Goal: Task Accomplishment & Management: Manage account settings

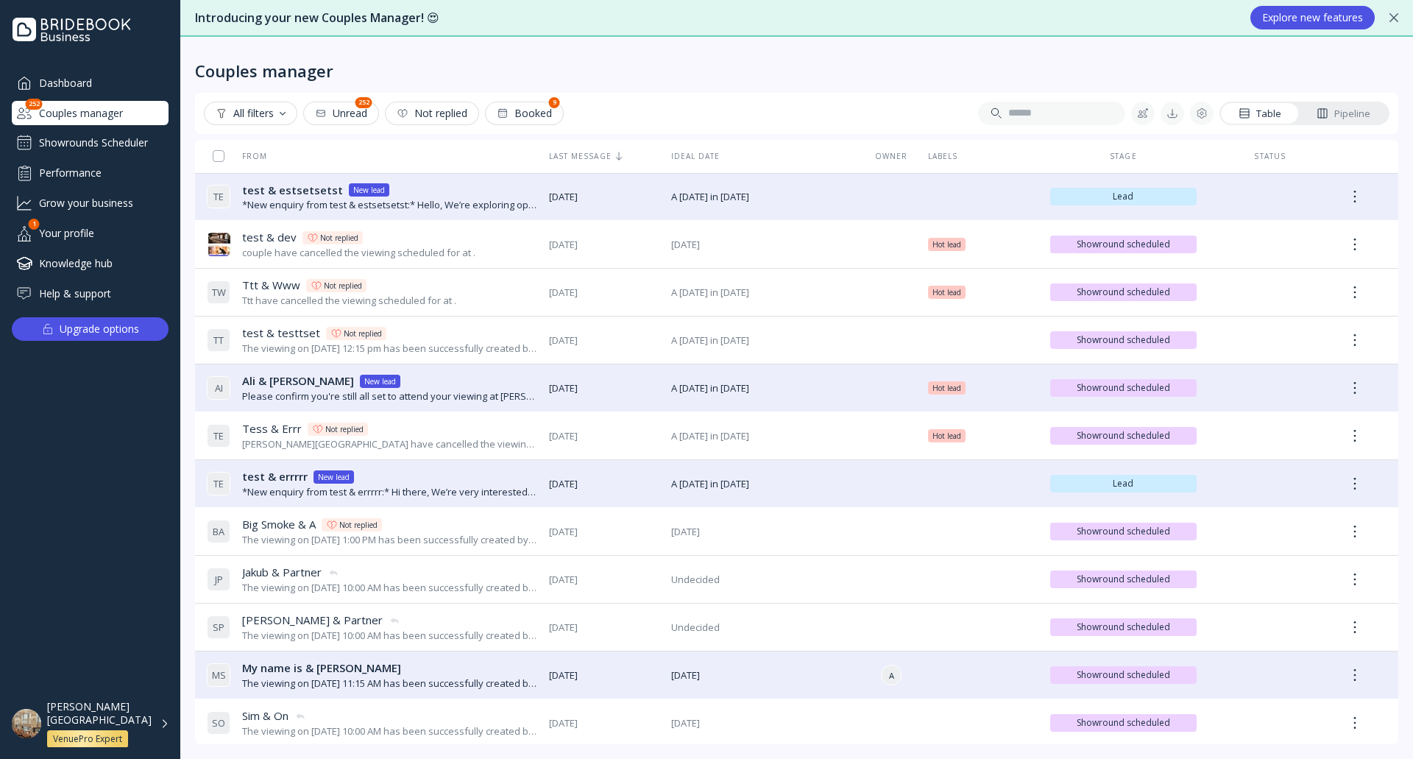
click at [269, 107] on div "All filters" at bounding box center [251, 113] width 70 height 12
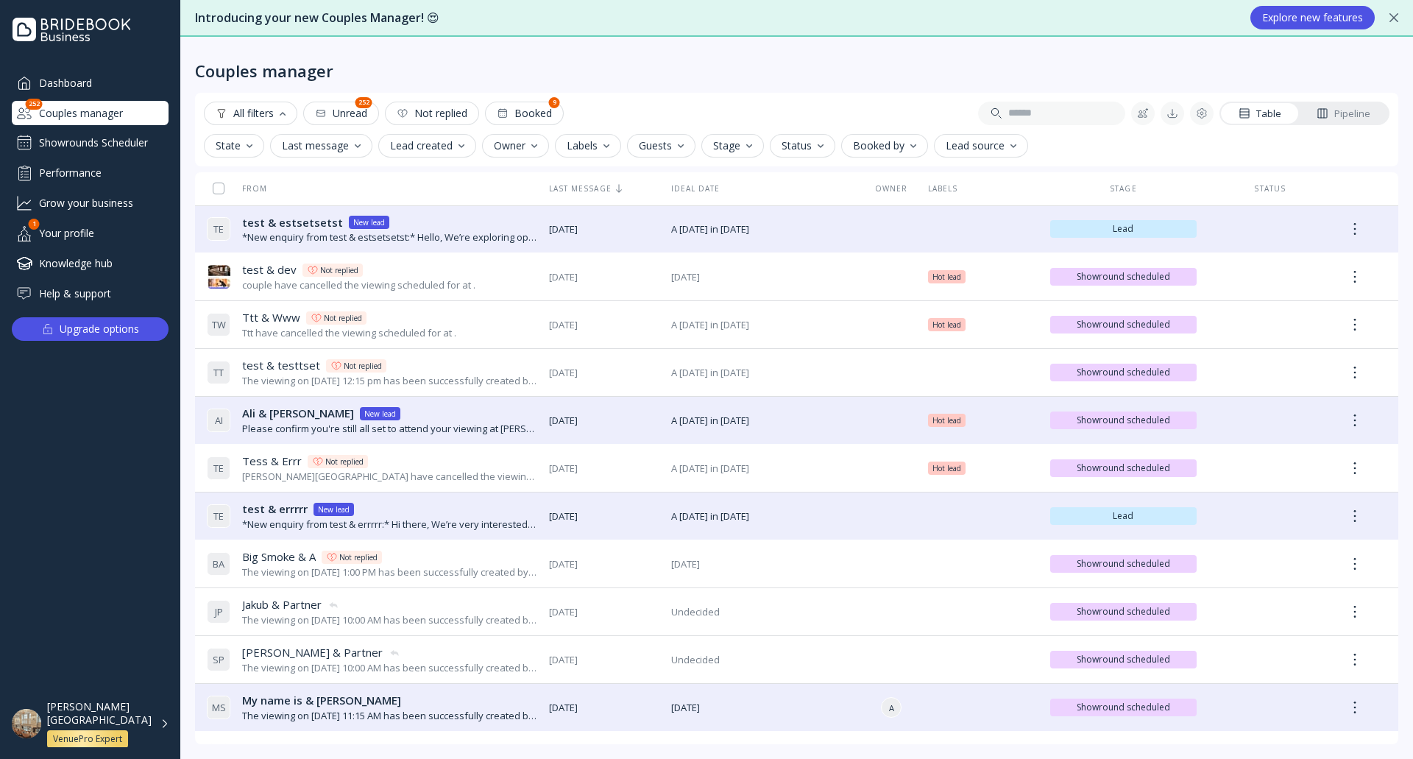
click at [970, 142] on div "Lead source" at bounding box center [980, 146] width 71 height 12
click at [862, 84] on div "Couples manager All filters Unread 252 Not replied Booked 9 Table Pipeline Stat…" at bounding box center [796, 398] width 1232 height 722
click at [508, 235] on div "*New enquiry from test & estsetsetst:* Hello, We’re exploring options for our w…" at bounding box center [389, 237] width 295 height 14
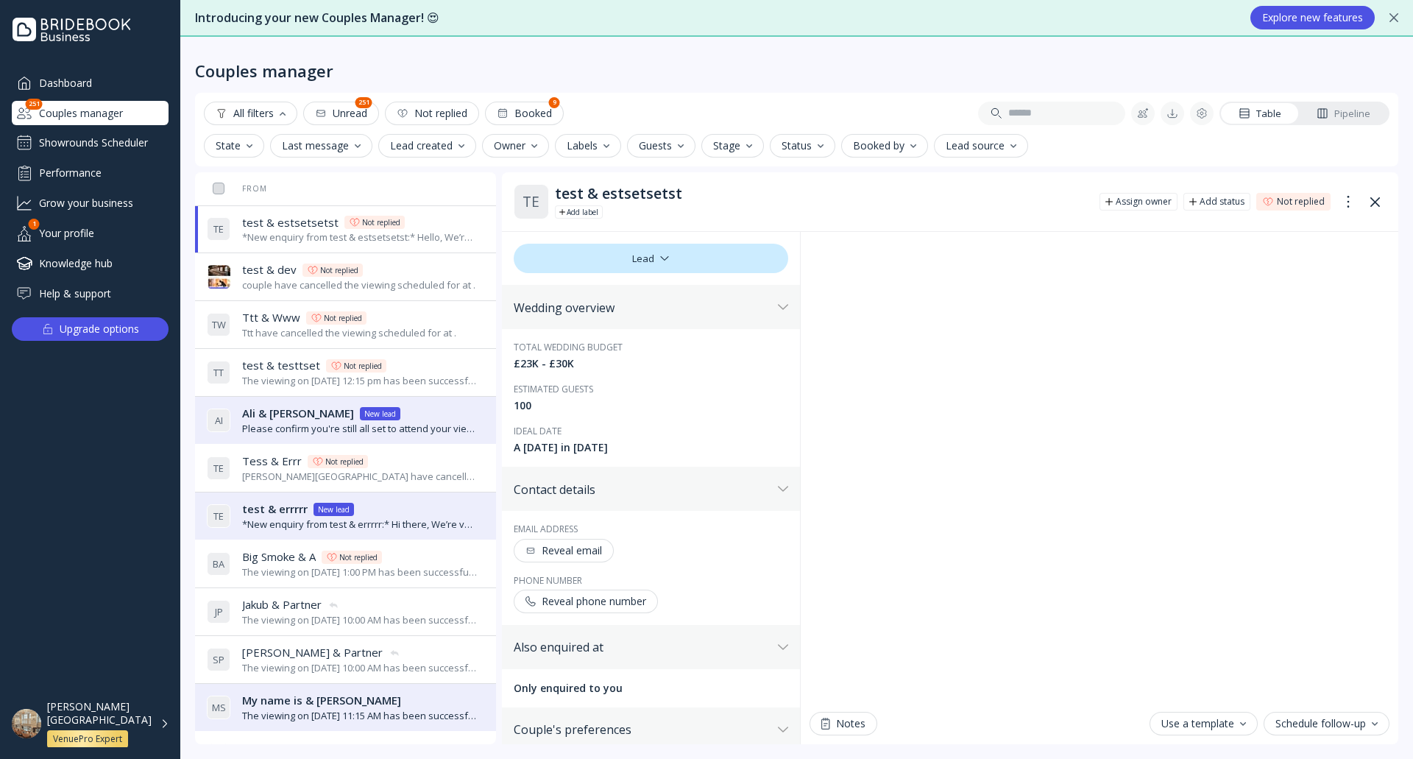
click at [618, 607] on div "Reveal phone number" at bounding box center [585, 601] width 121 height 12
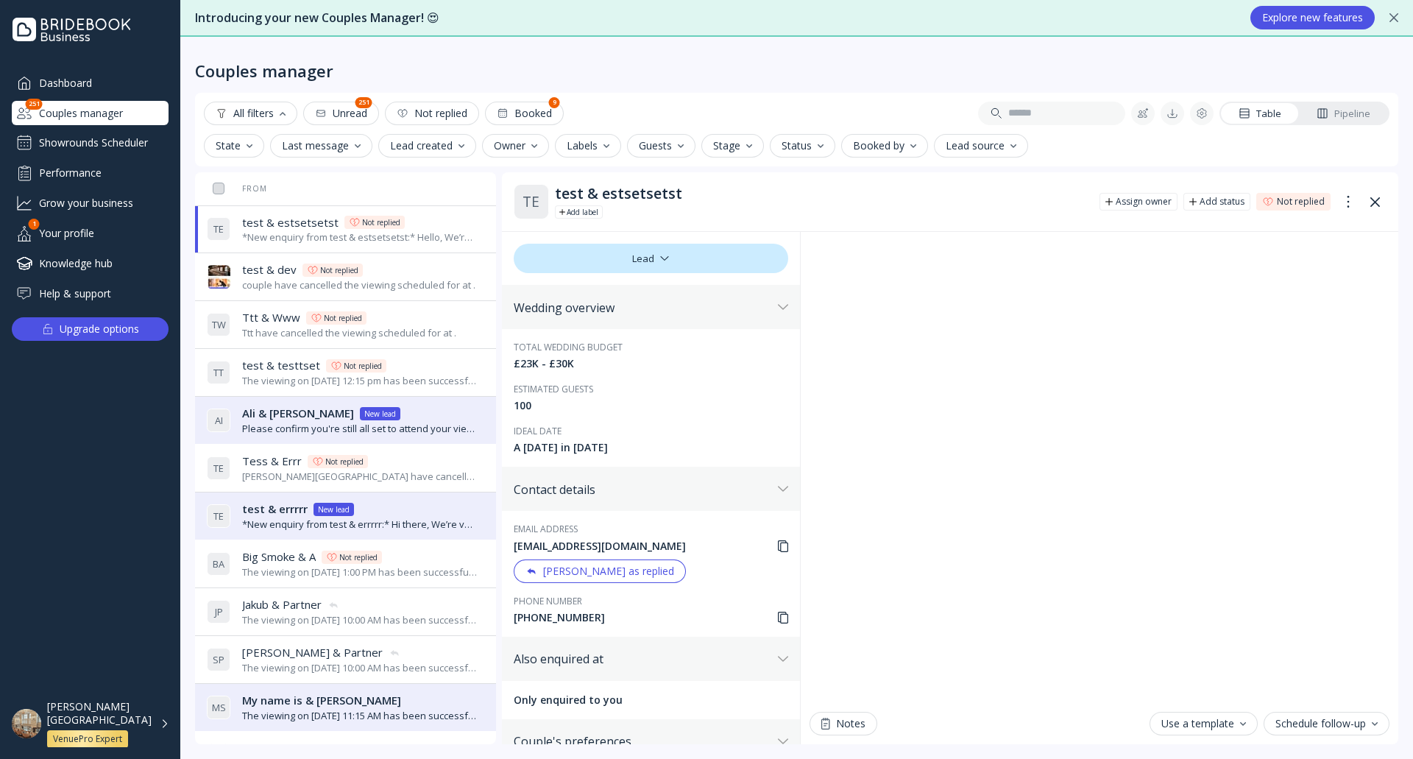
click at [636, 63] on div "Couples manager" at bounding box center [796, 59] width 1203 height 44
click at [109, 138] on div "Showrounds Scheduler" at bounding box center [90, 143] width 157 height 24
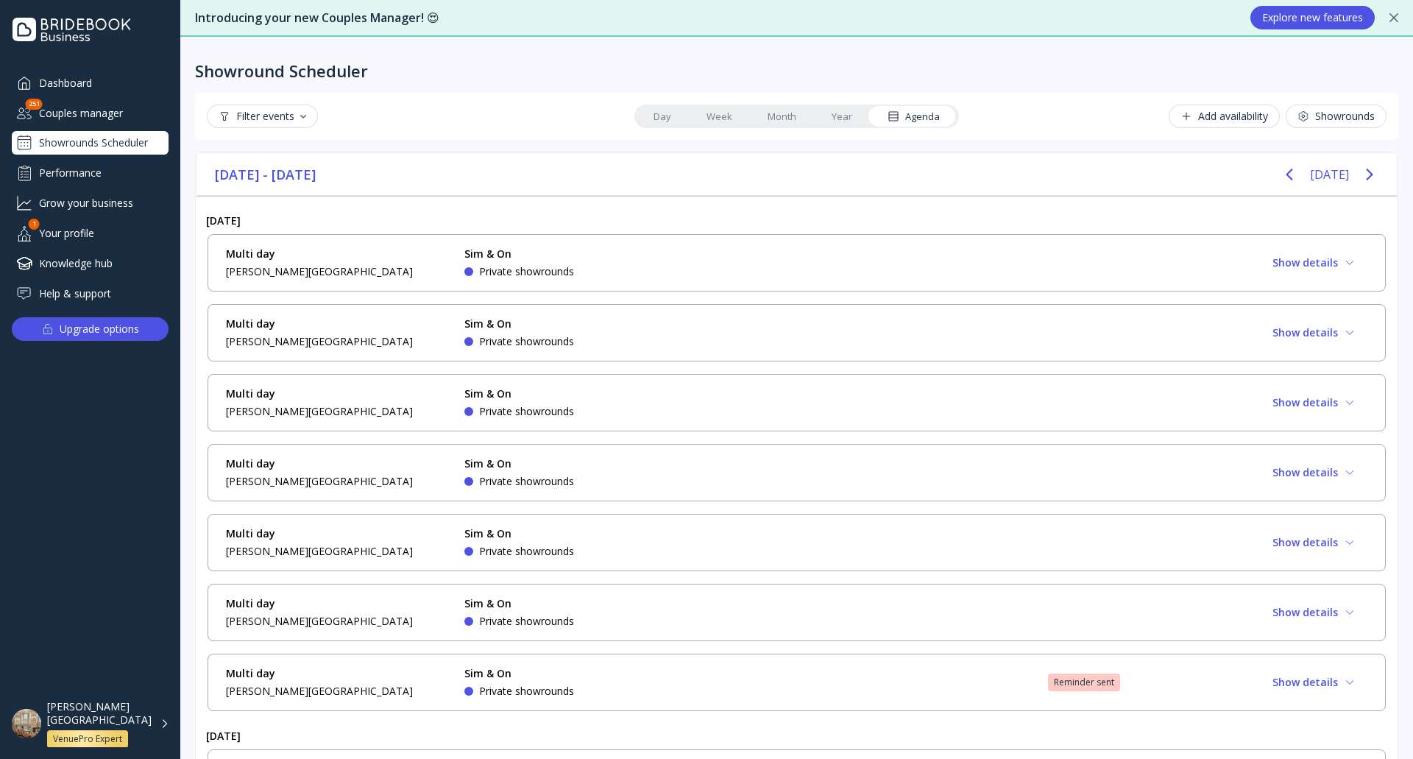
click at [719, 121] on link "Week" at bounding box center [719, 116] width 61 height 21
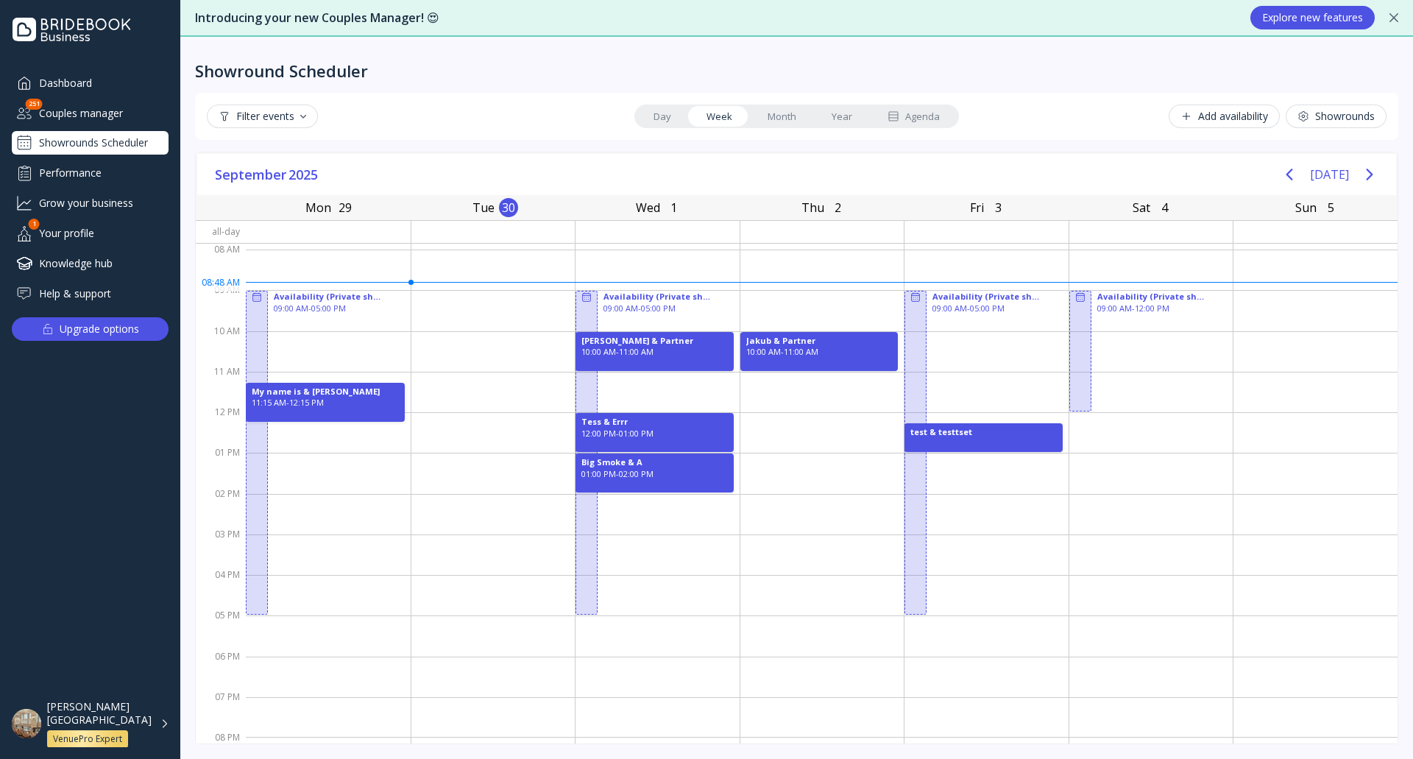
click at [785, 121] on link "Month" at bounding box center [782, 116] width 64 height 21
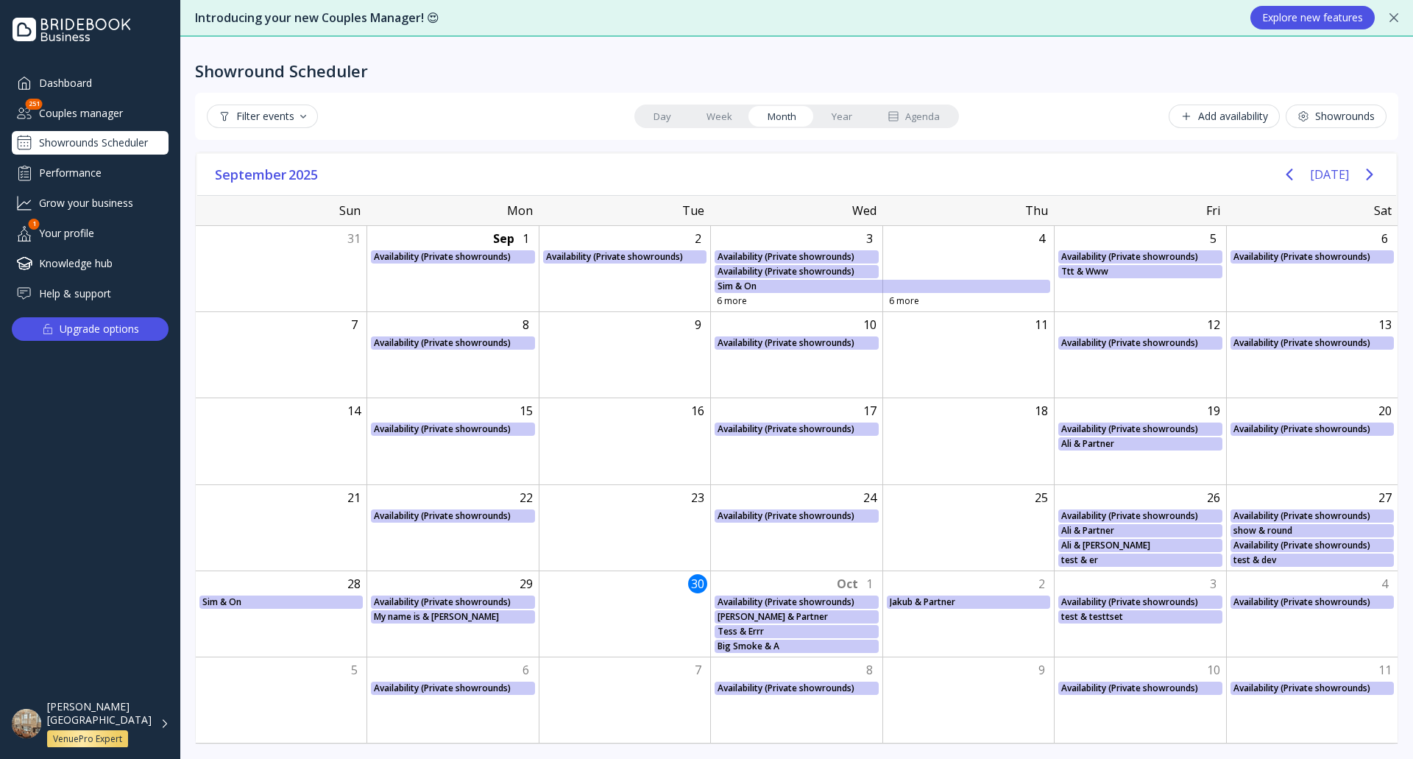
click at [739, 118] on link "Week" at bounding box center [719, 116] width 61 height 21
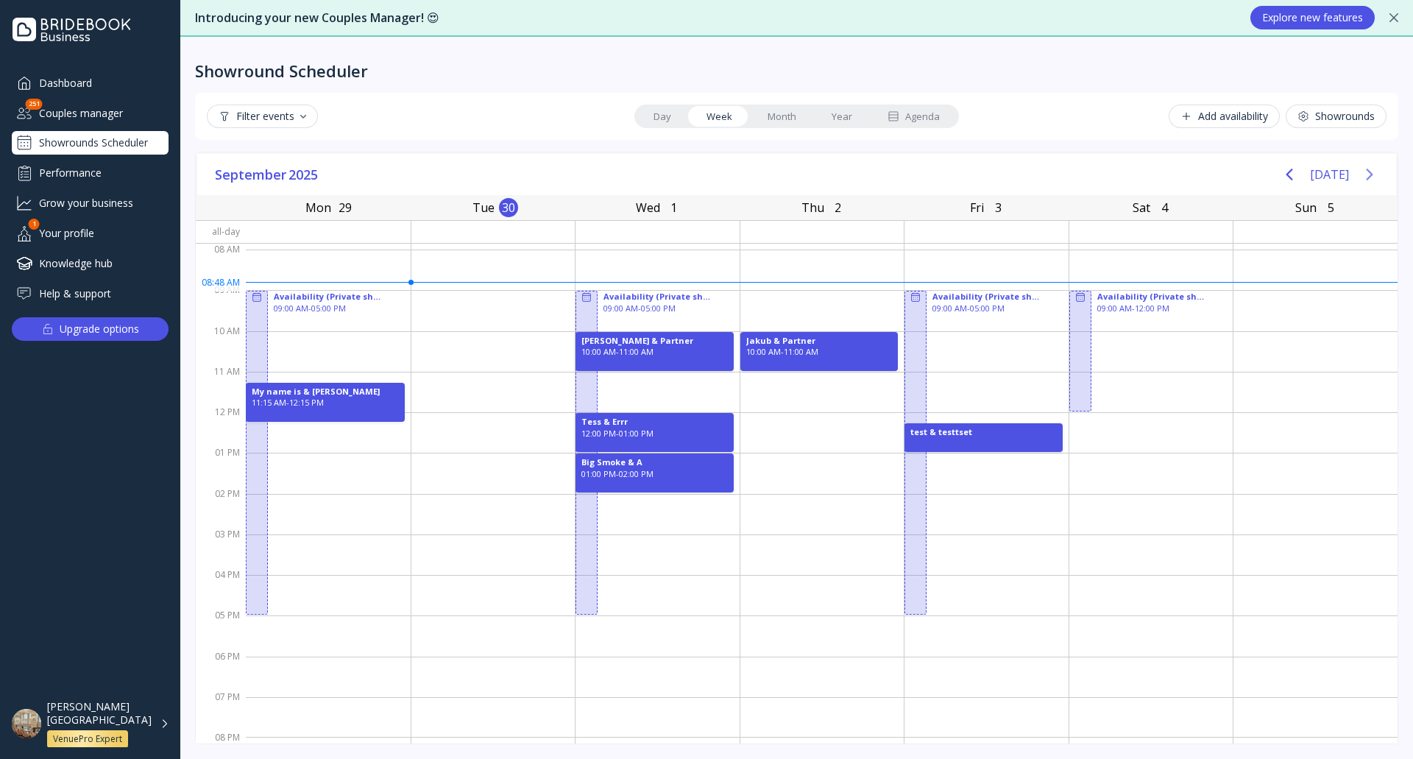
drag, startPoint x: 1368, startPoint y: 174, endPoint x: 1341, endPoint y: 187, distance: 30.0
click at [1369, 173] on icon "Next page" at bounding box center [1369, 175] width 18 height 18
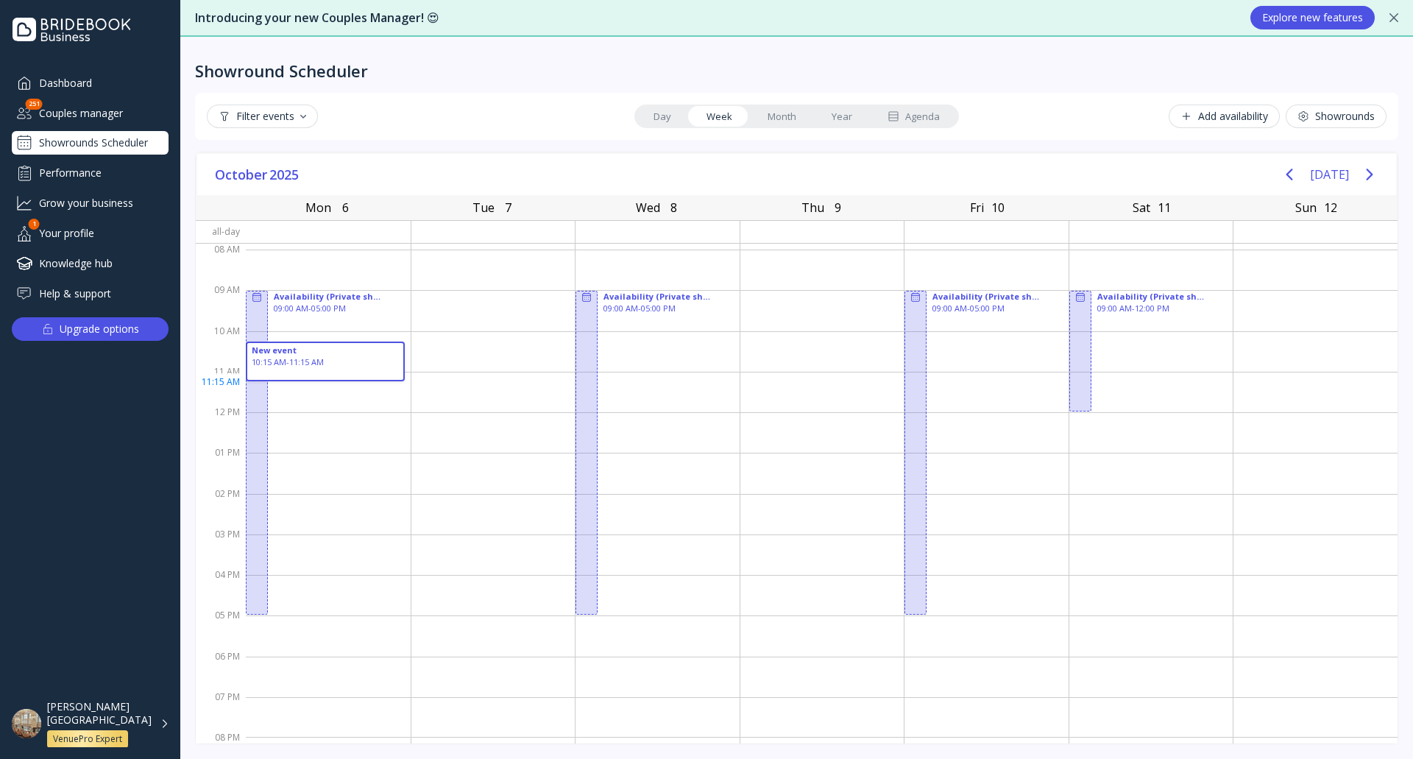
drag, startPoint x: 280, startPoint y: 343, endPoint x: 385, endPoint y: 372, distance: 109.1
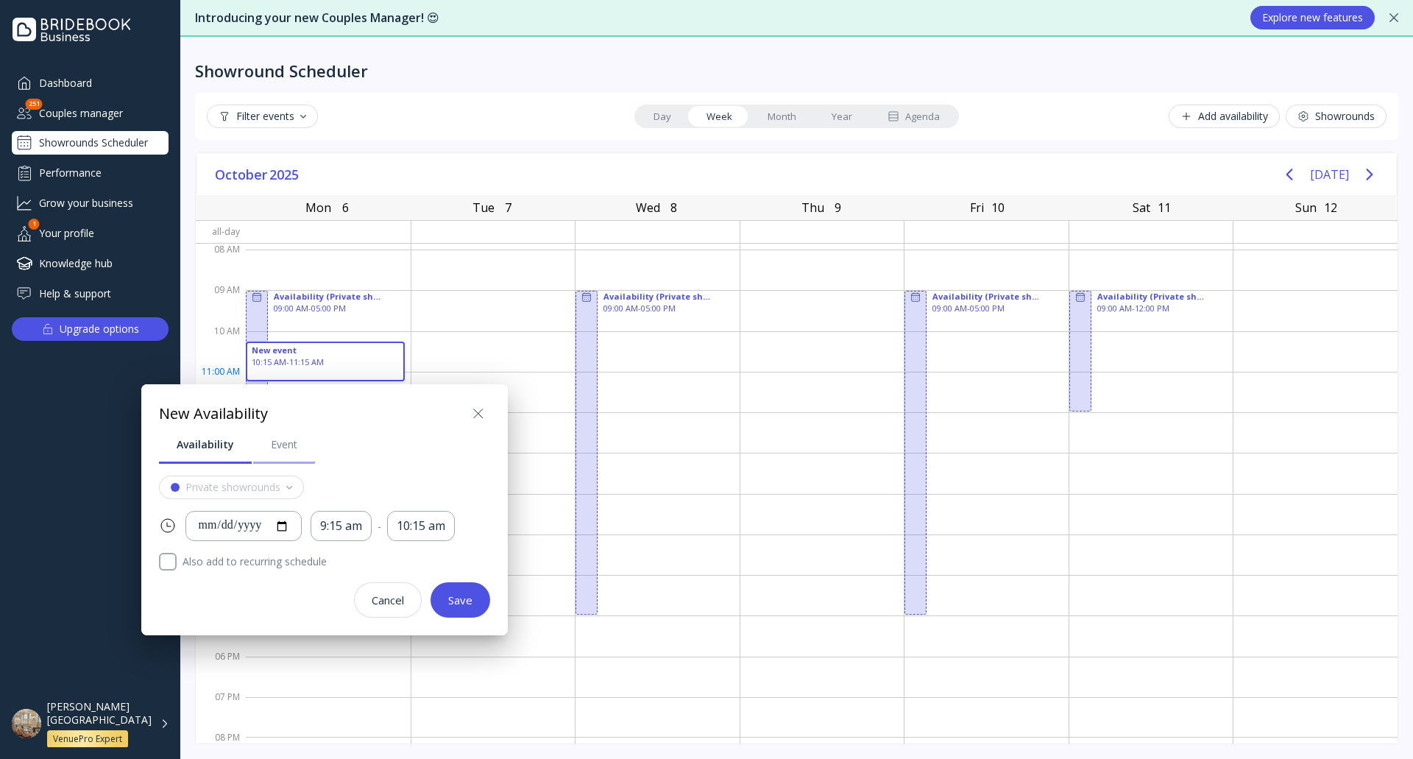
click at [280, 447] on div "Event" at bounding box center [284, 444] width 26 height 15
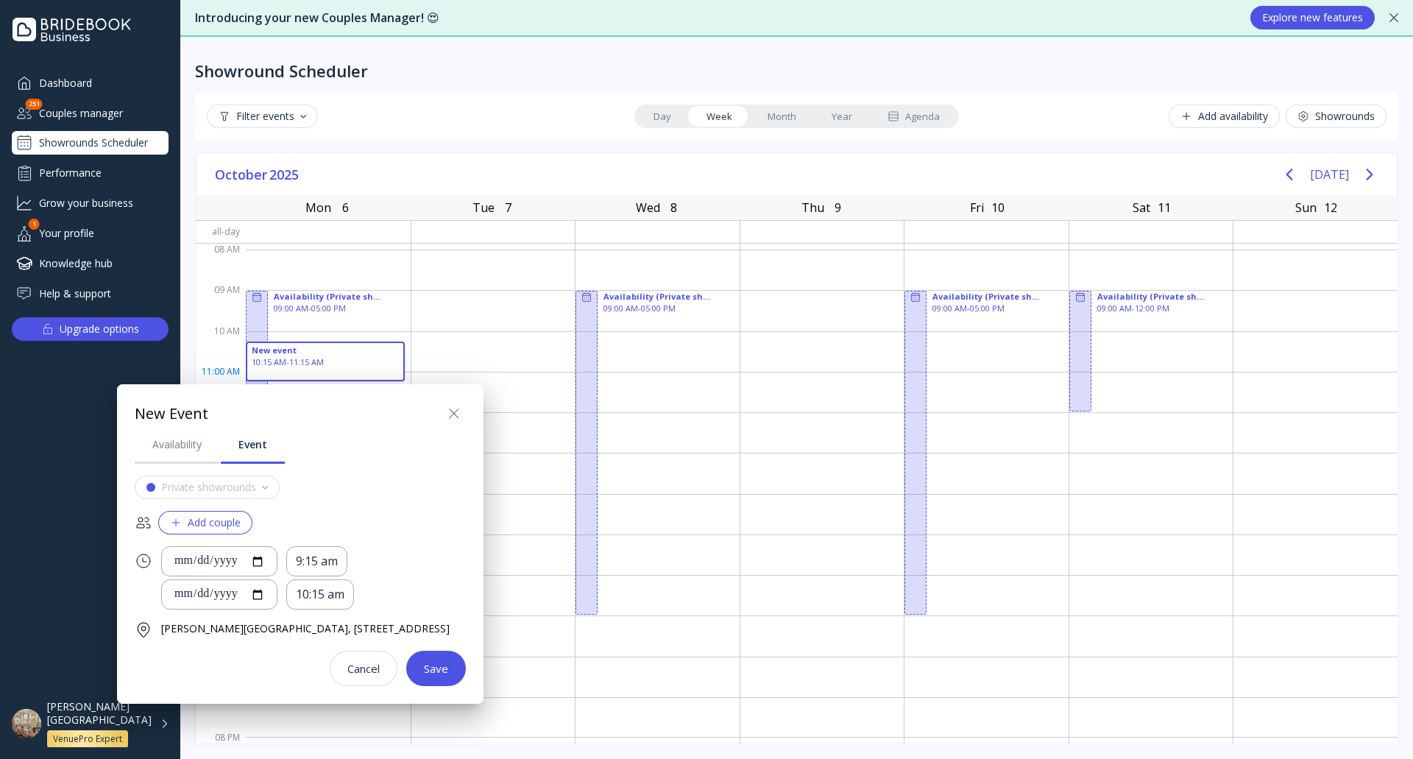
click at [241, 520] on div "Add couple" at bounding box center [205, 522] width 71 height 12
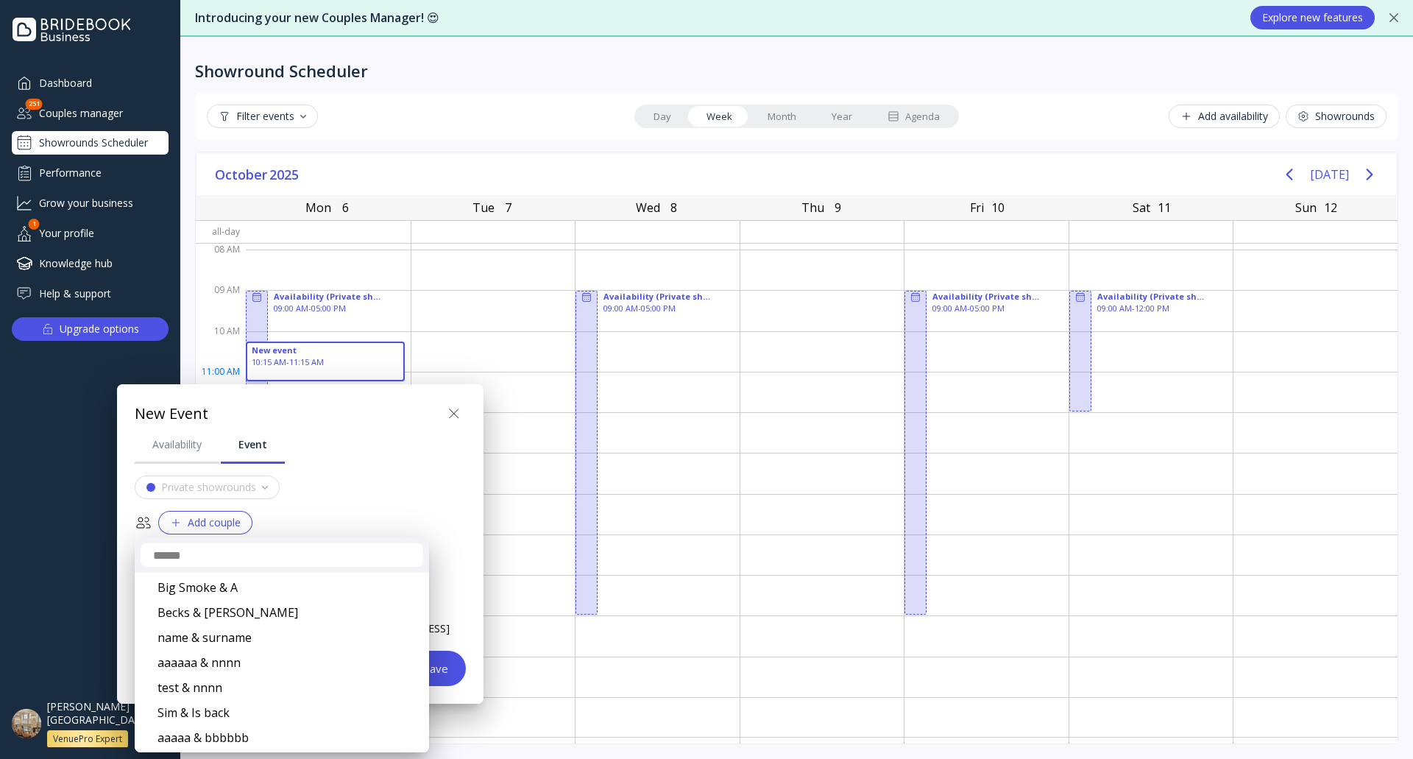
click at [494, 416] on div at bounding box center [706, 379] width 1648 height 994
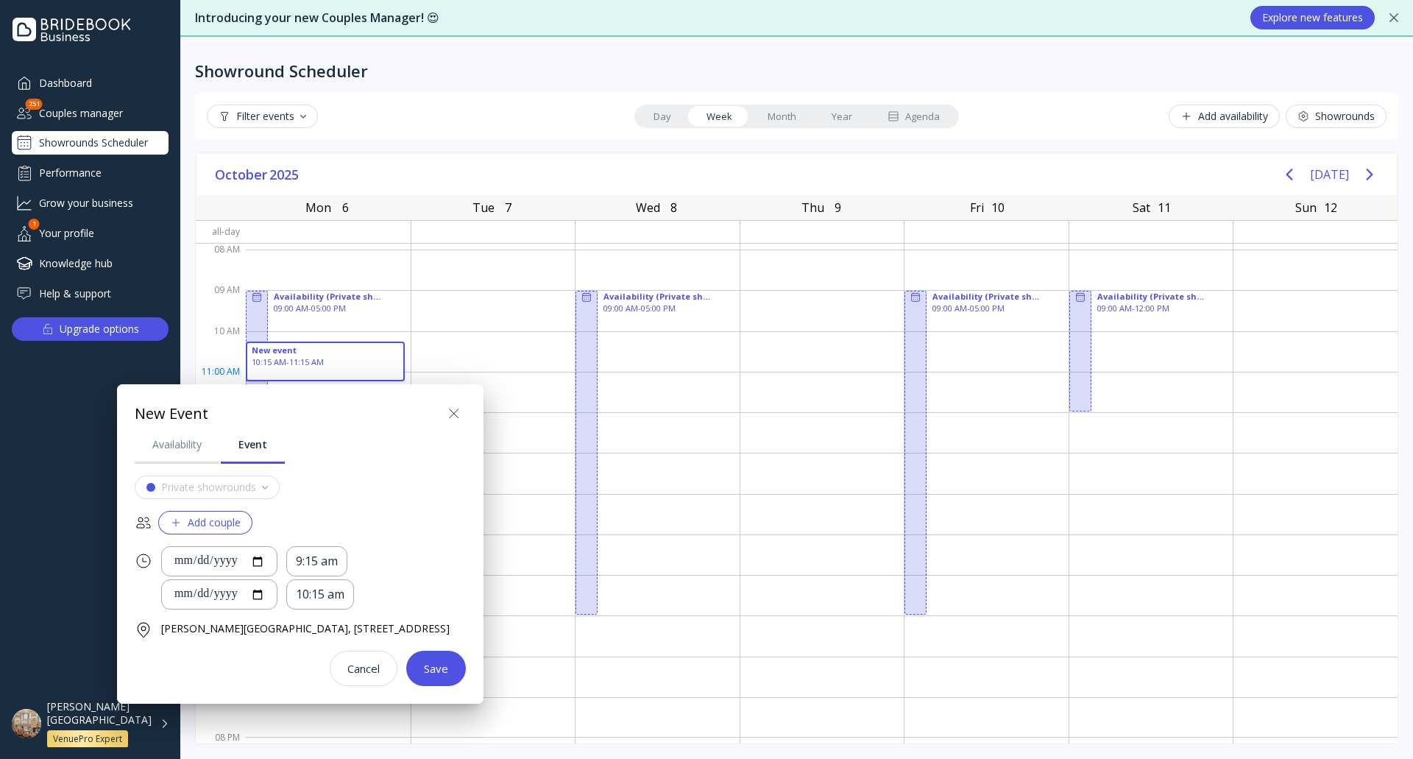
click at [458, 412] on icon at bounding box center [454, 413] width 9 height 9
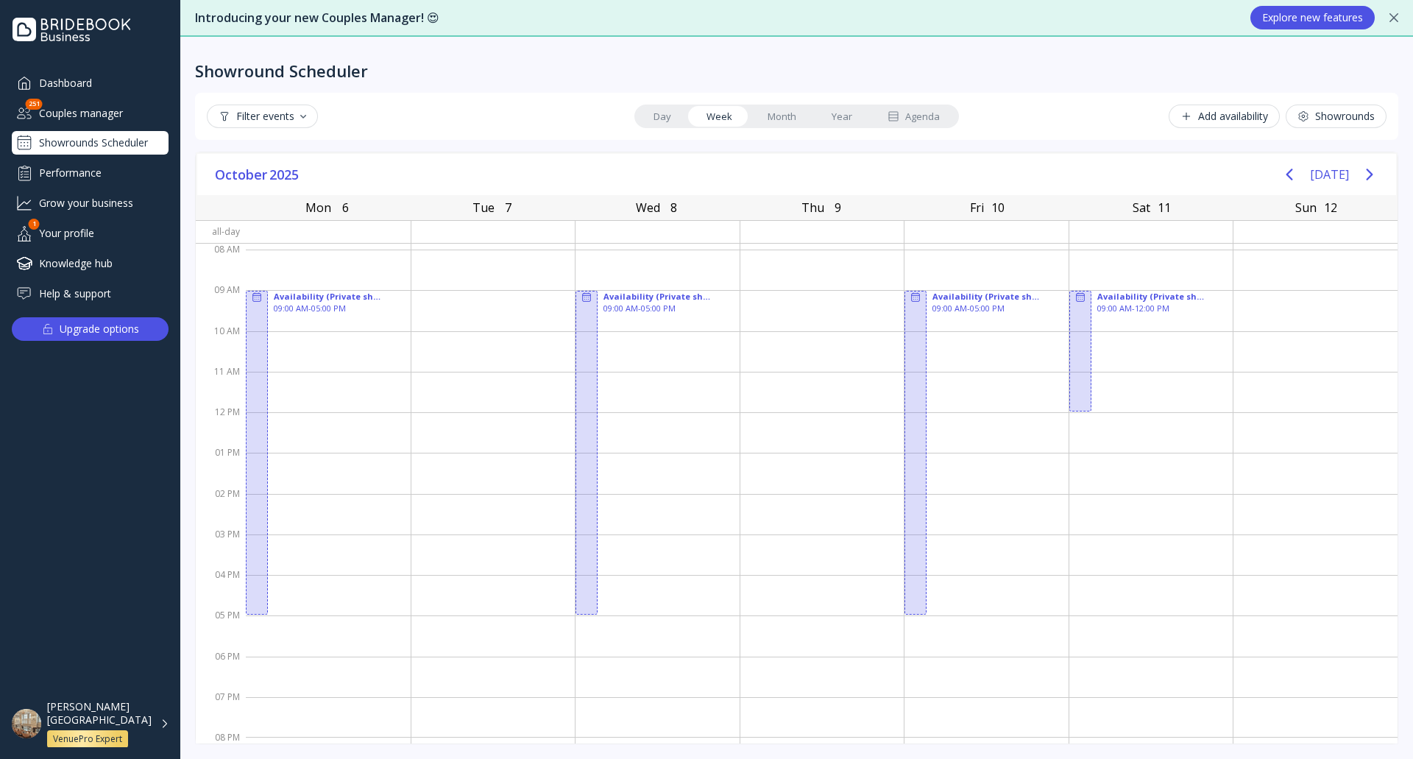
click at [107, 118] on div "Couples manager" at bounding box center [90, 113] width 157 height 24
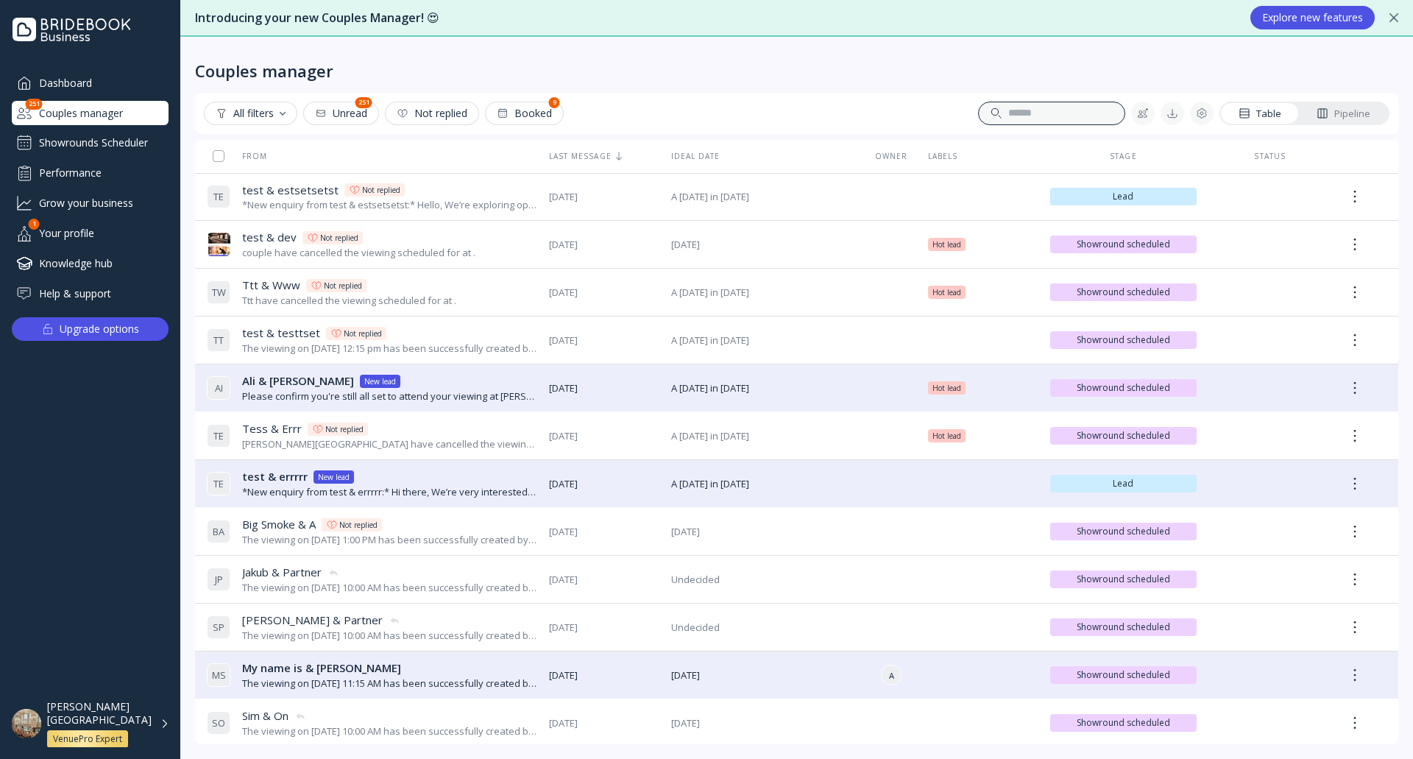
click at [1045, 122] on div at bounding box center [1046, 113] width 134 height 26
click at [1044, 111] on input at bounding box center [1014, 113] width 196 height 15
type input "****"
click at [601, 113] on div "Clear all" at bounding box center [590, 113] width 42 height 12
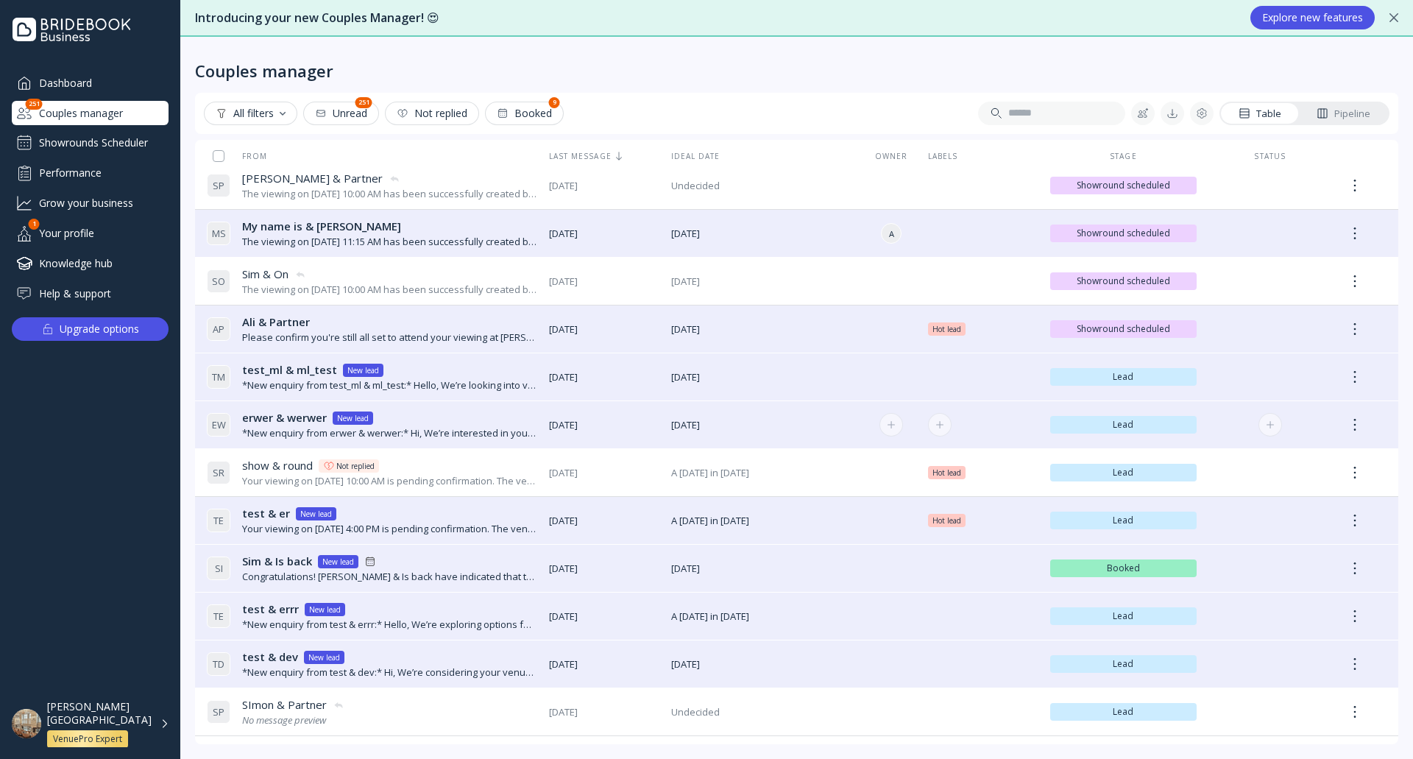
scroll to position [660, 0]
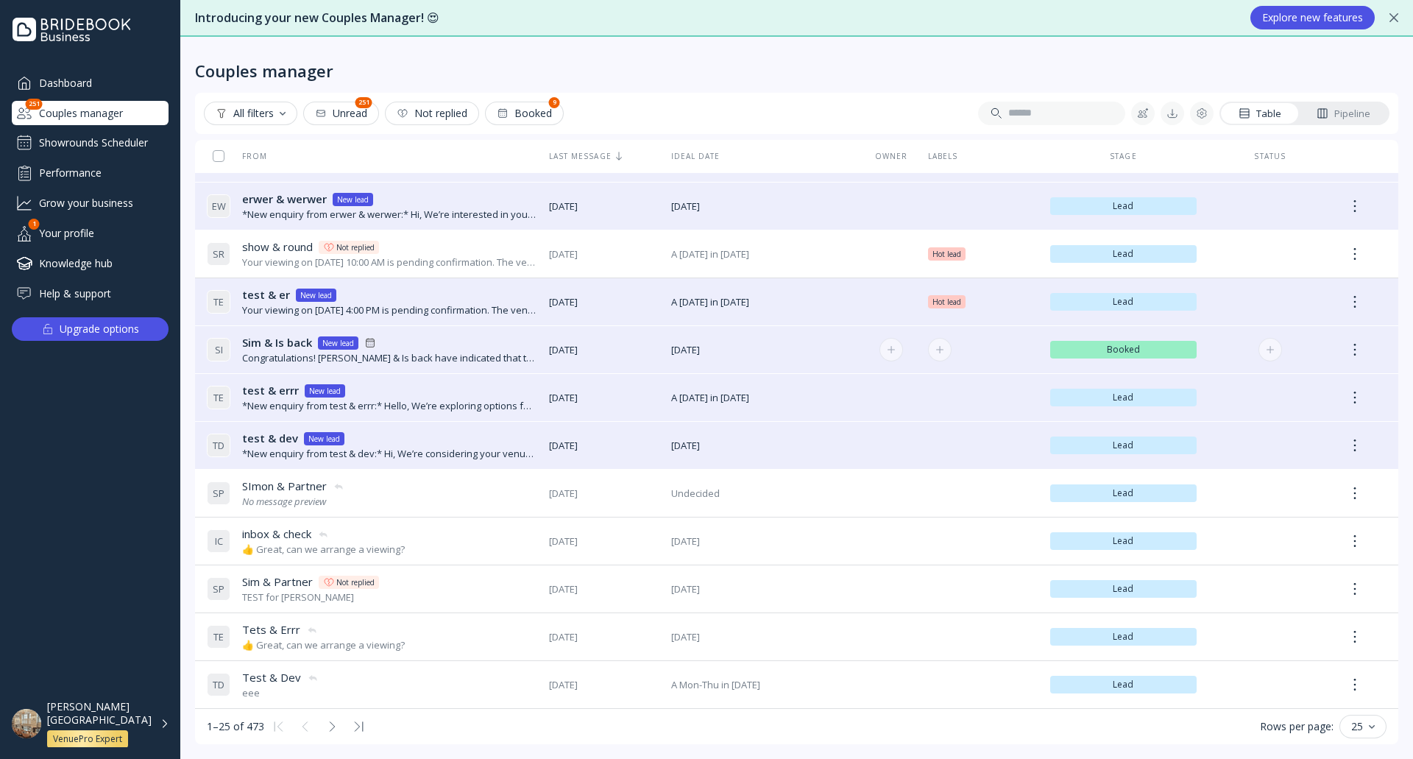
click at [472, 347] on div "Sim & Is back Sim & Is back New lead" at bounding box center [389, 342] width 295 height 15
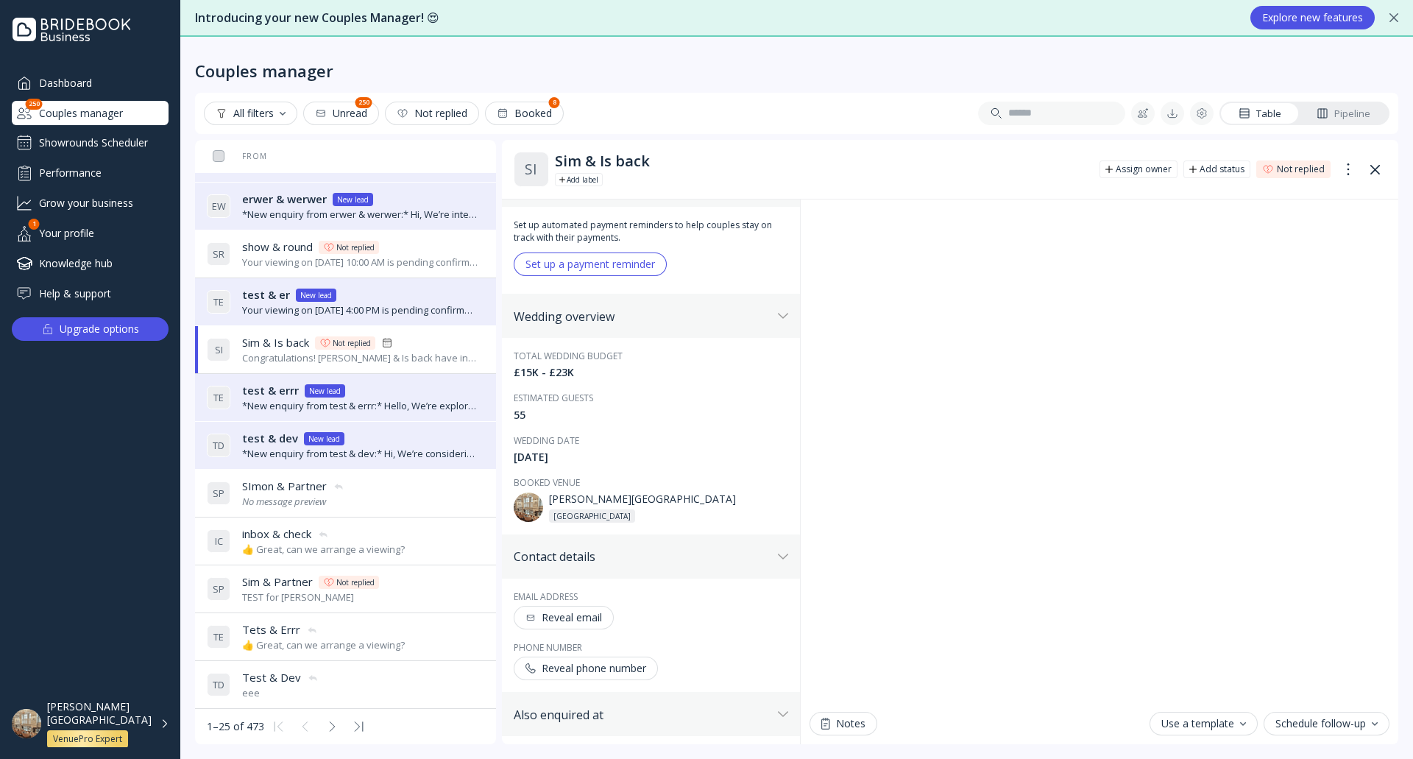
scroll to position [221, 0]
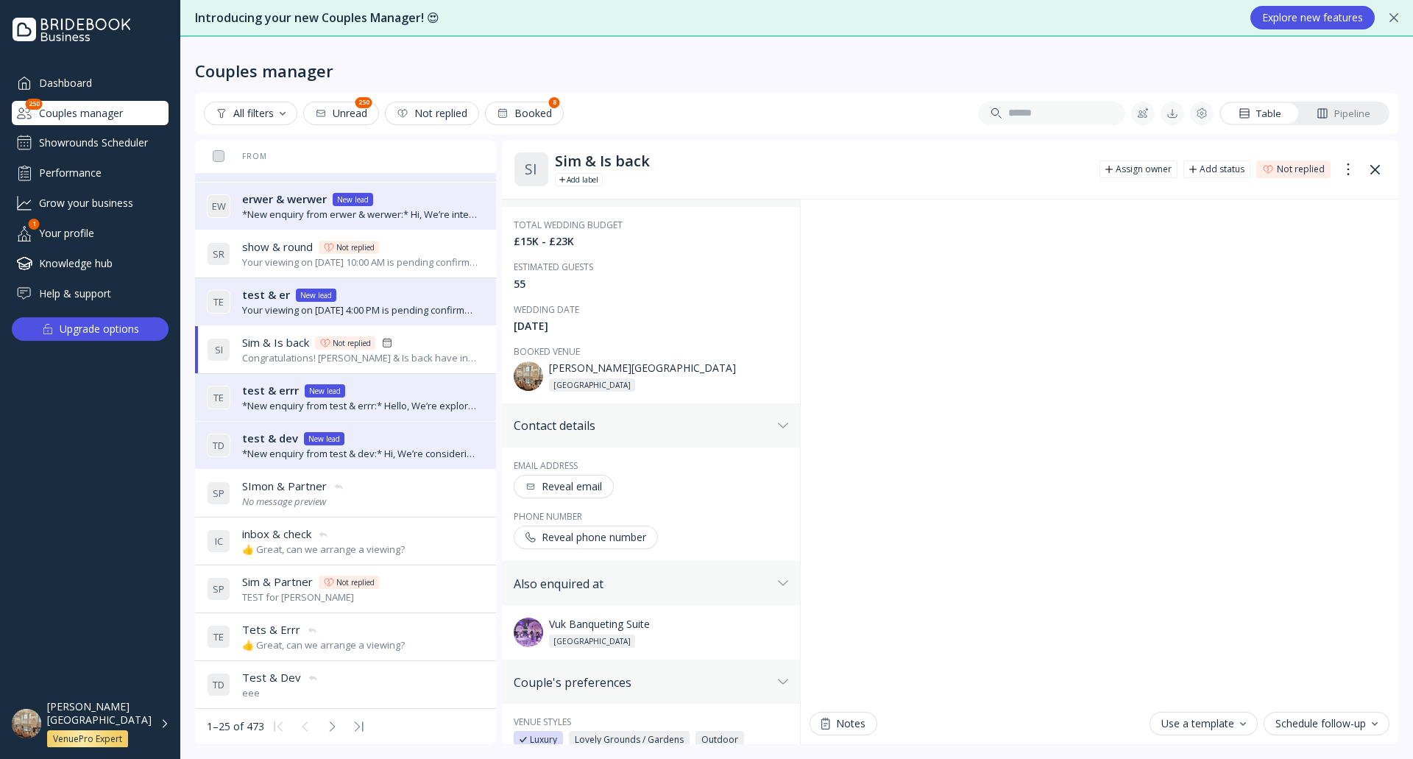
click at [600, 535] on div "Reveal phone number" at bounding box center [585, 537] width 121 height 12
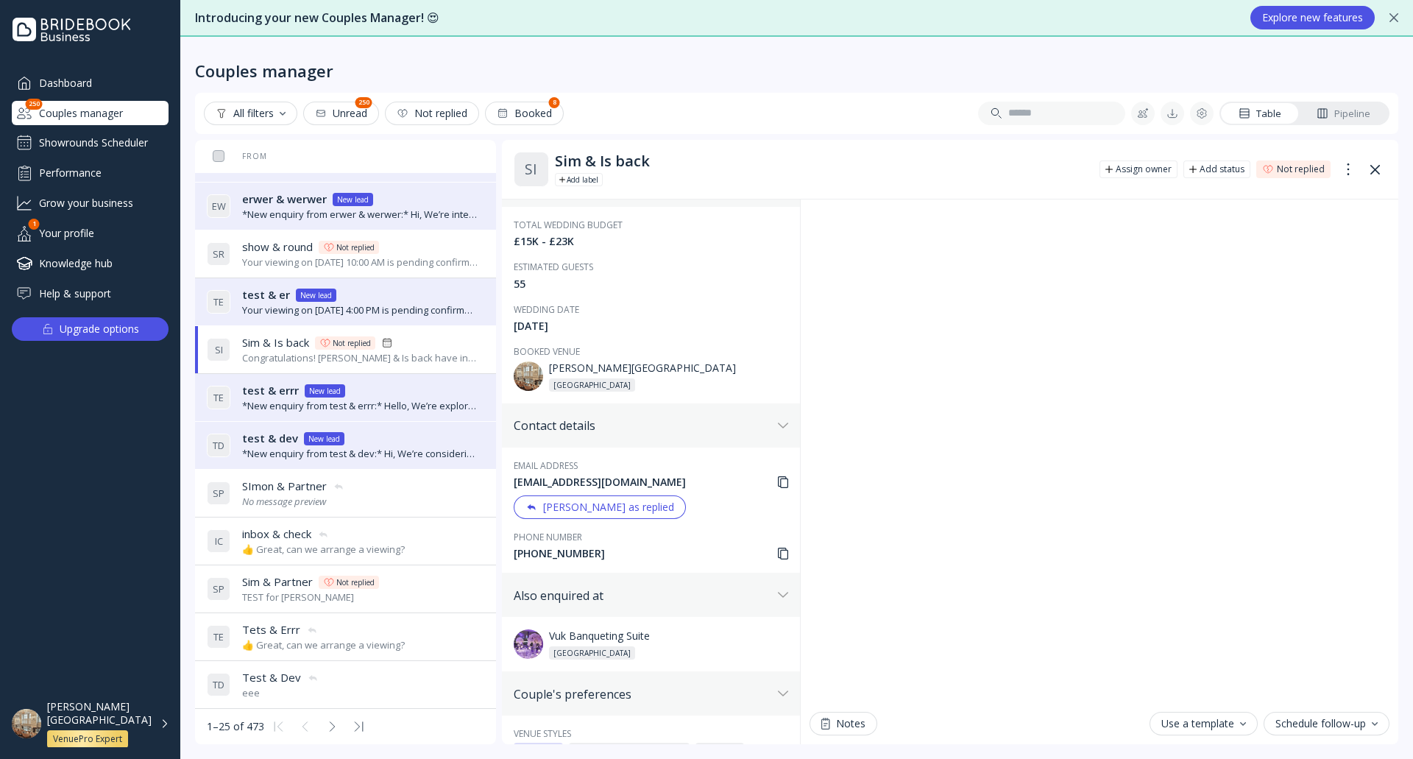
click at [778, 481] on icon at bounding box center [783, 482] width 10 height 12
click at [402, 309] on div "Your viewing on [DATE] 4:00 PM is pending confirmation. The venue will approve …" at bounding box center [360, 310] width 236 height 14
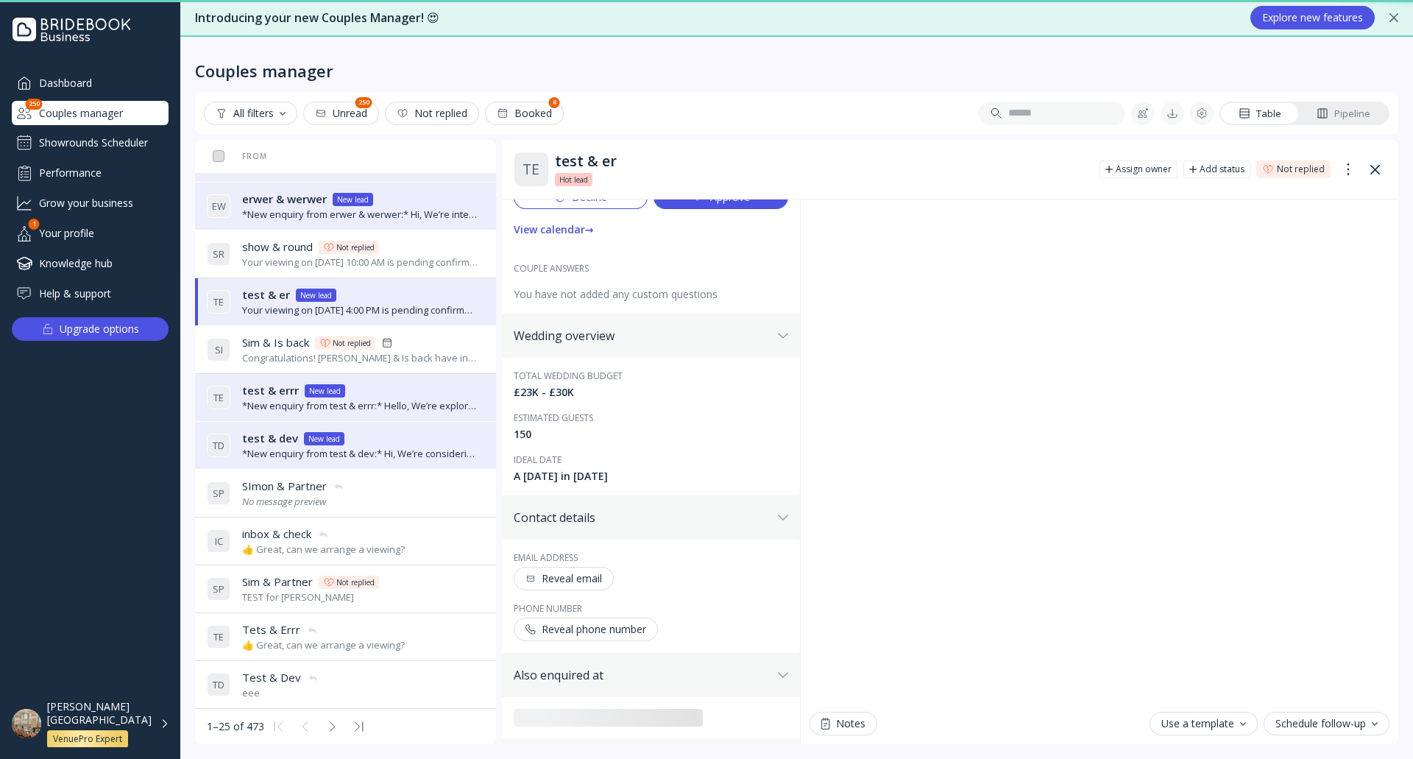
scroll to position [372, 0]
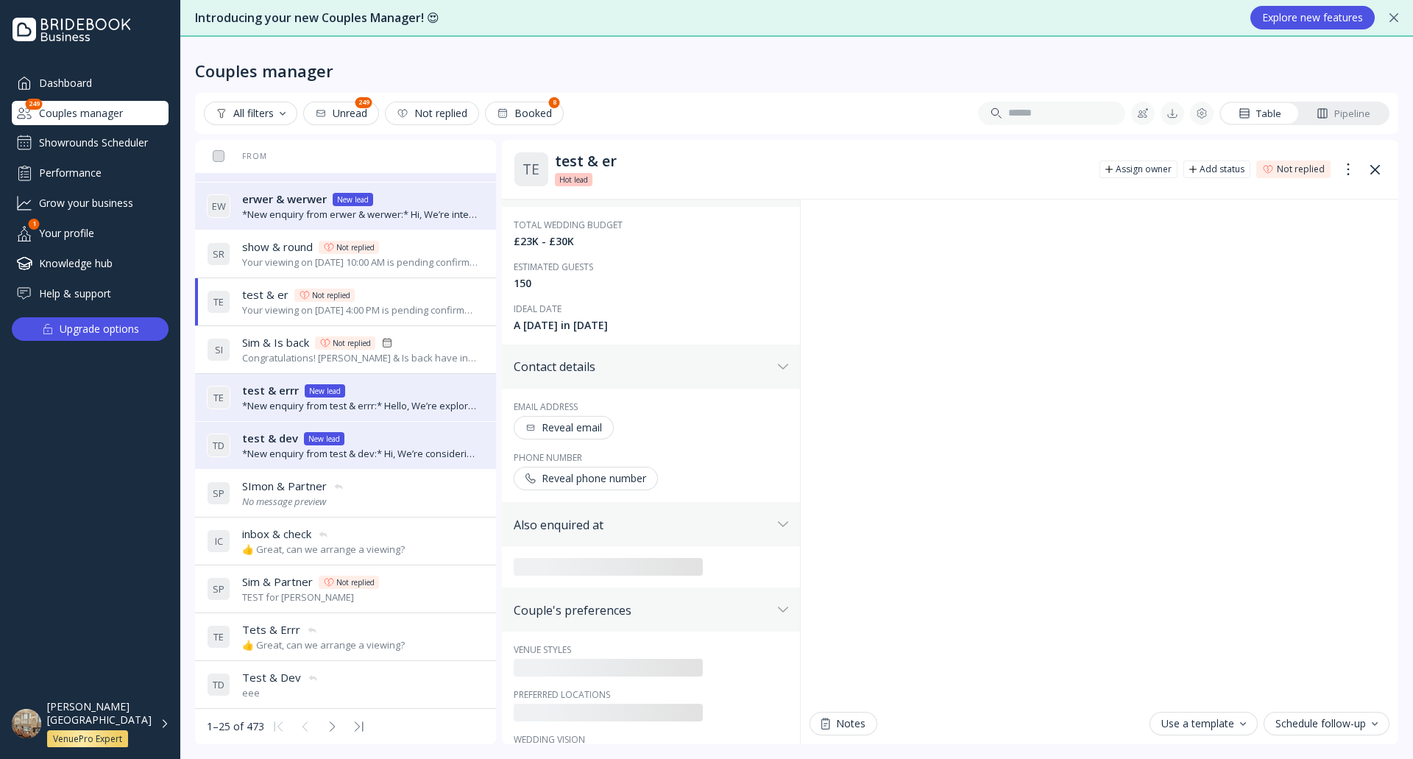
click at [423, 353] on div "Congratulations! [PERSON_NAME] & Is back have indicated that they have chosen y…" at bounding box center [360, 358] width 236 height 14
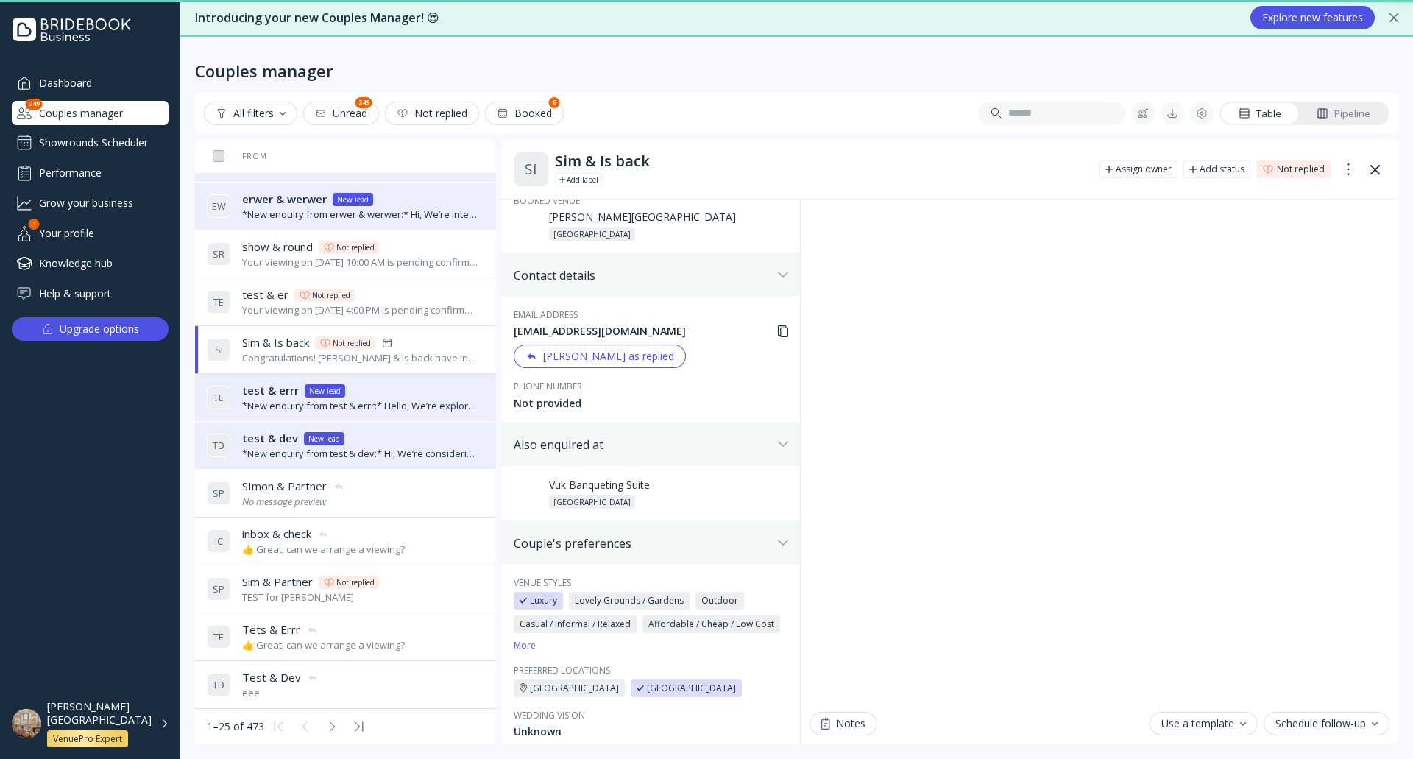
scroll to position [221, 0]
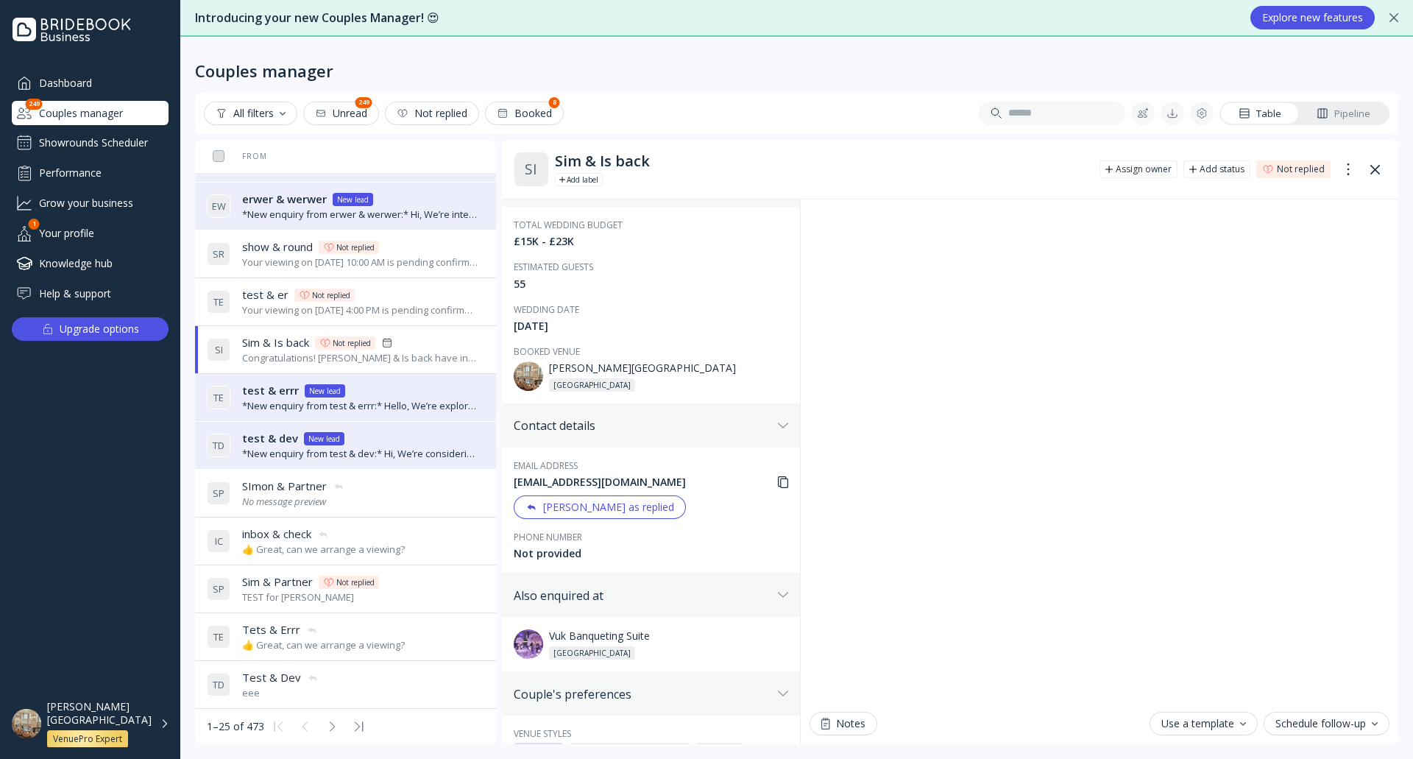
click at [143, 142] on div "Showrounds Scheduler" at bounding box center [90, 143] width 157 height 24
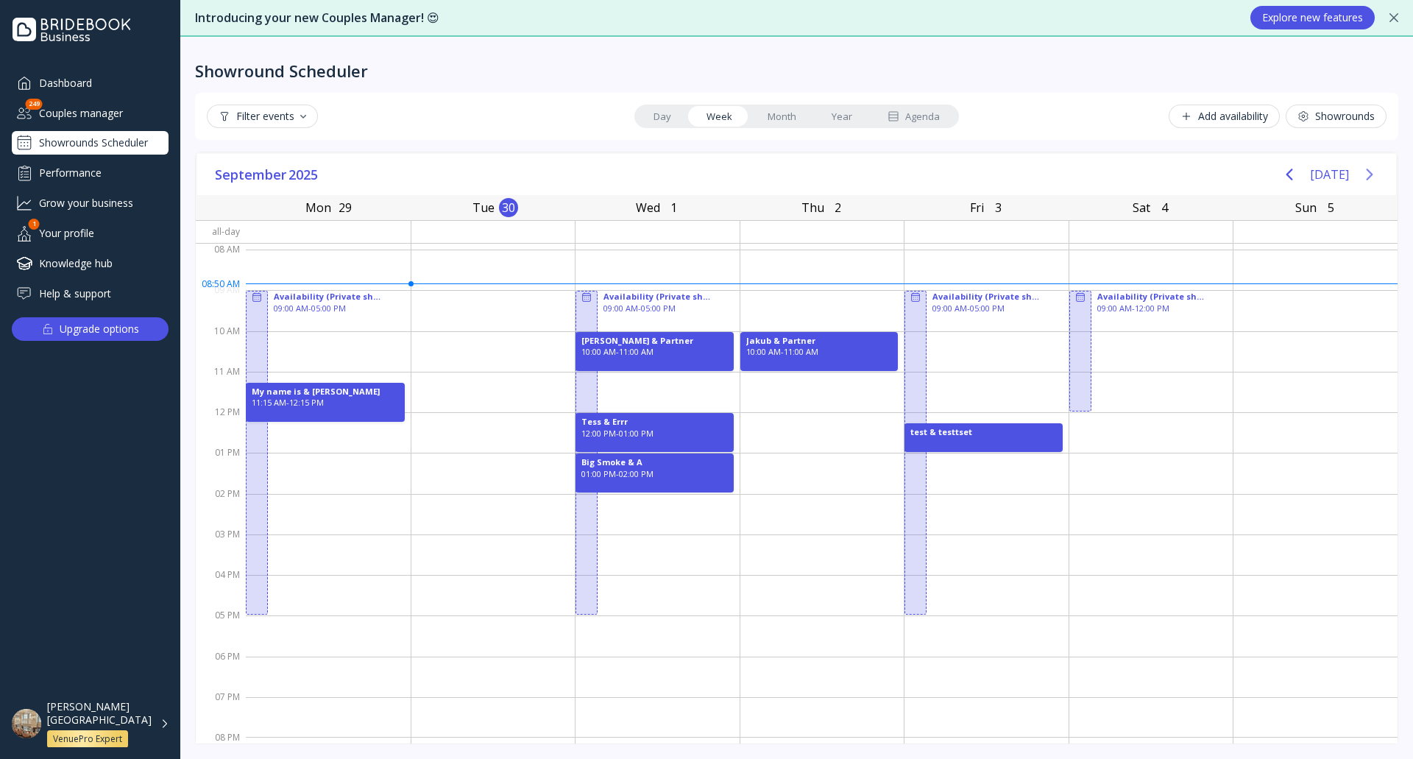
click at [1371, 173] on icon "Next page" at bounding box center [1369, 174] width 7 height 12
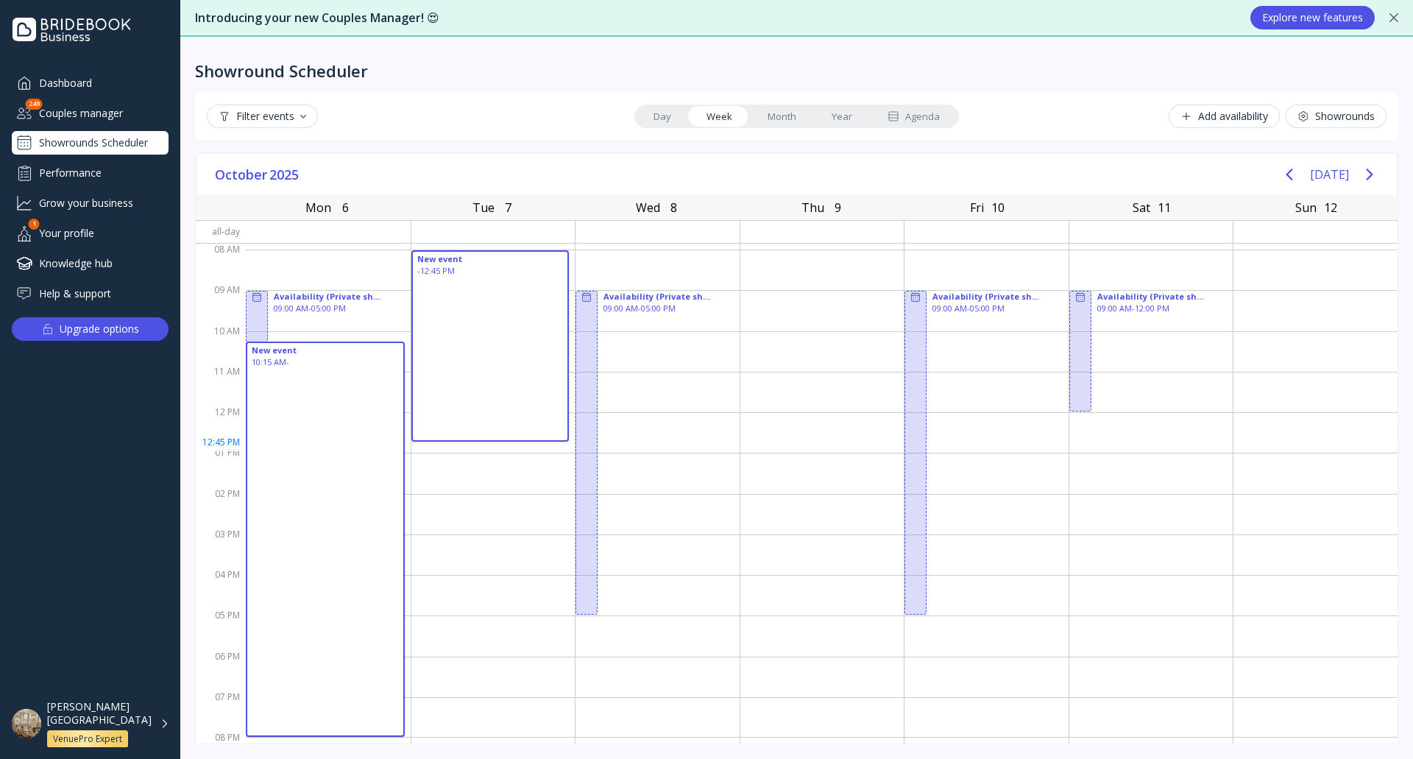
drag, startPoint x: 294, startPoint y: 345, endPoint x: 419, endPoint y: 441, distance: 158.5
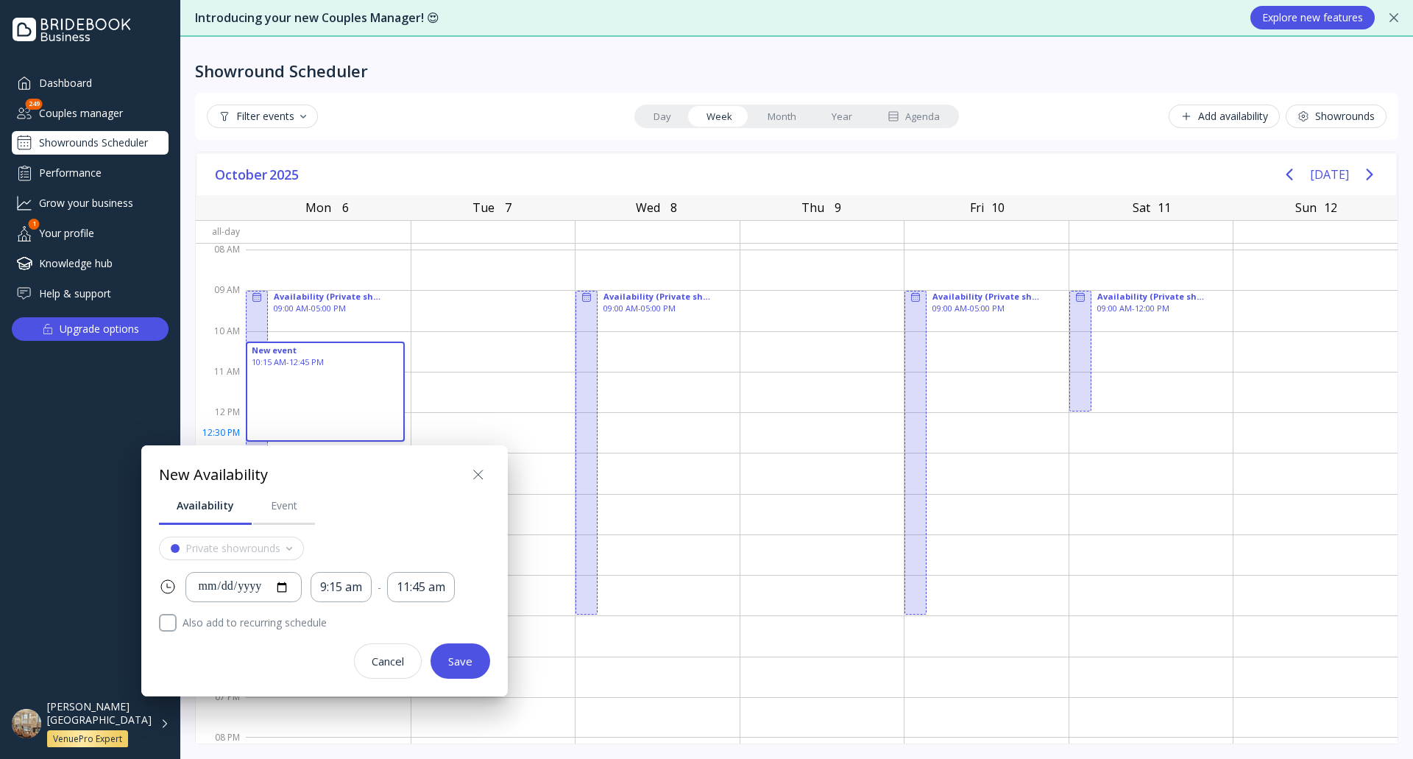
click at [487, 472] on button at bounding box center [478, 475] width 24 height 24
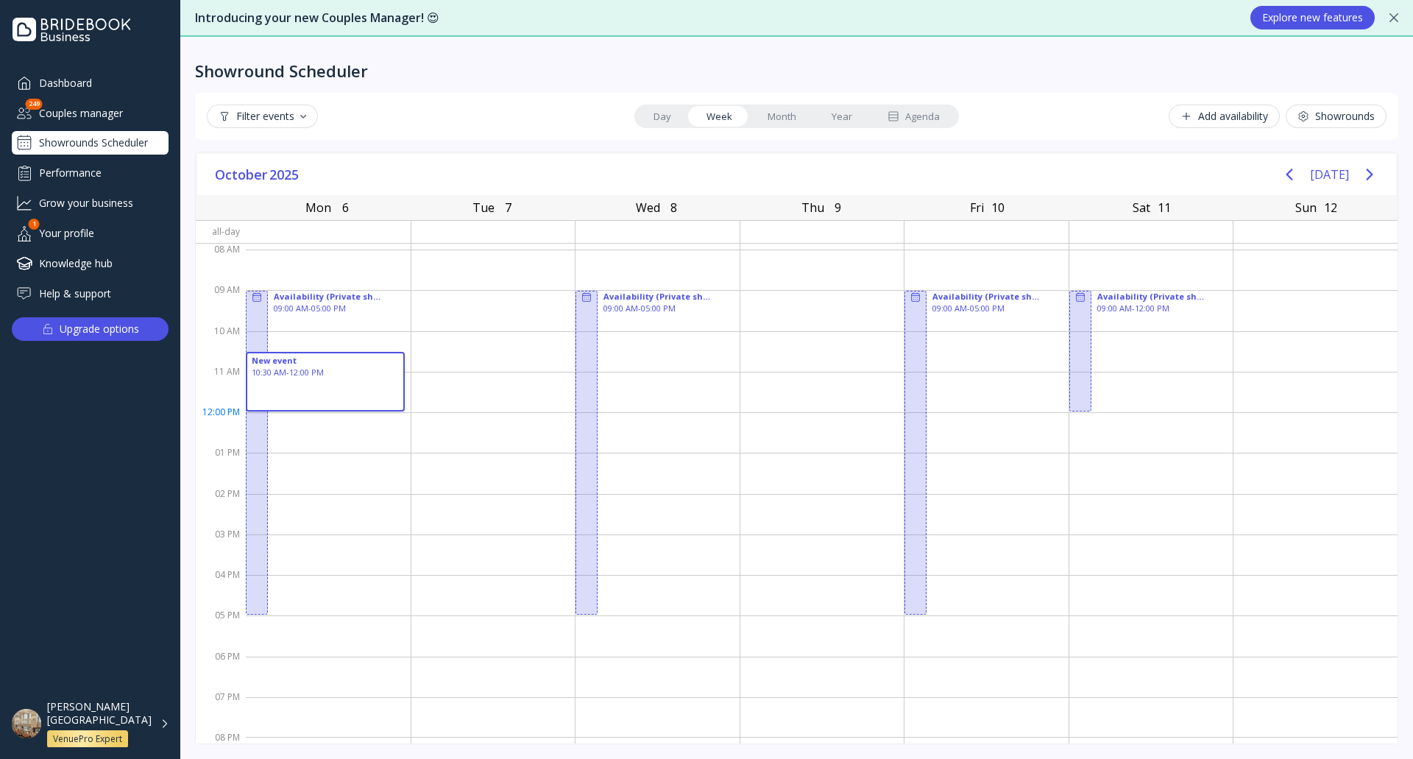
drag, startPoint x: 289, startPoint y: 352, endPoint x: 356, endPoint y: 405, distance: 85.8
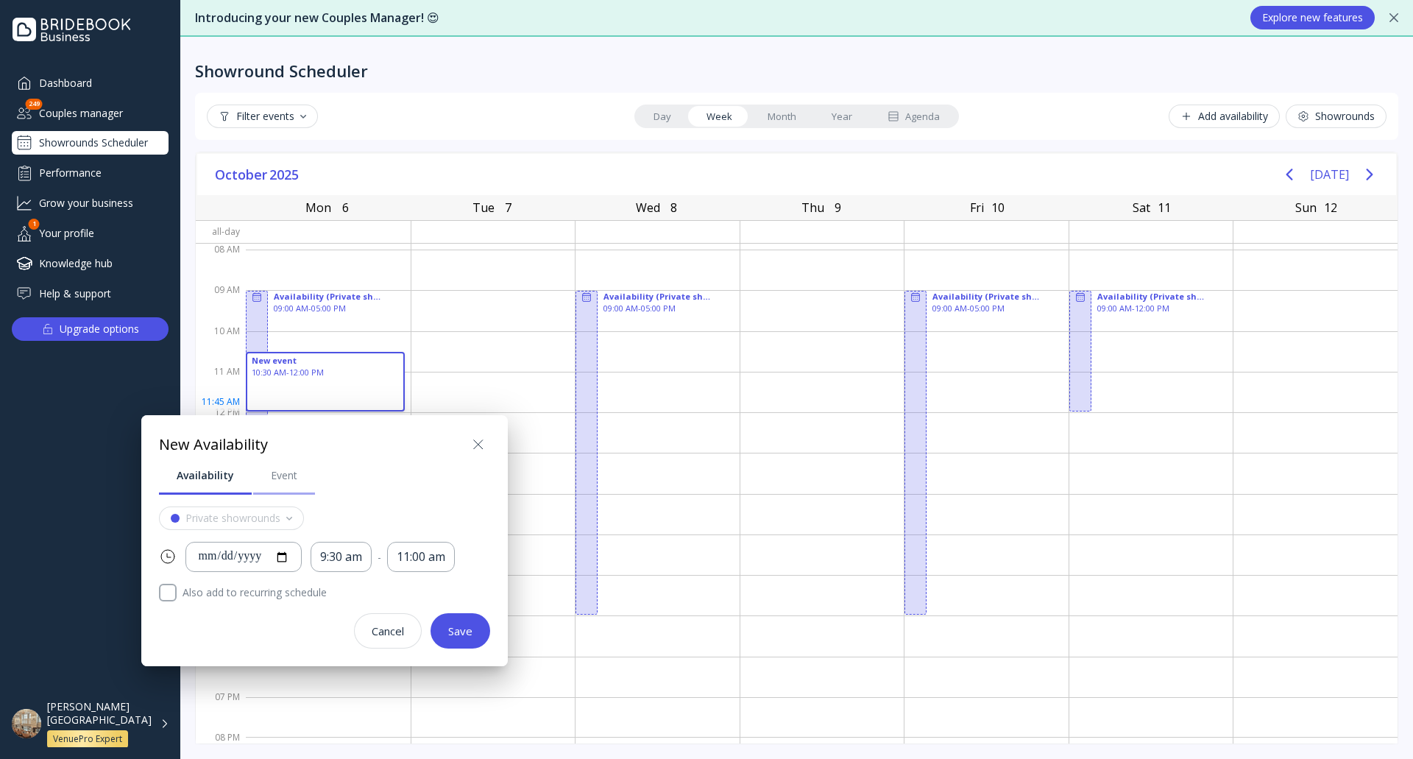
click at [271, 482] on div "Event" at bounding box center [284, 475] width 26 height 15
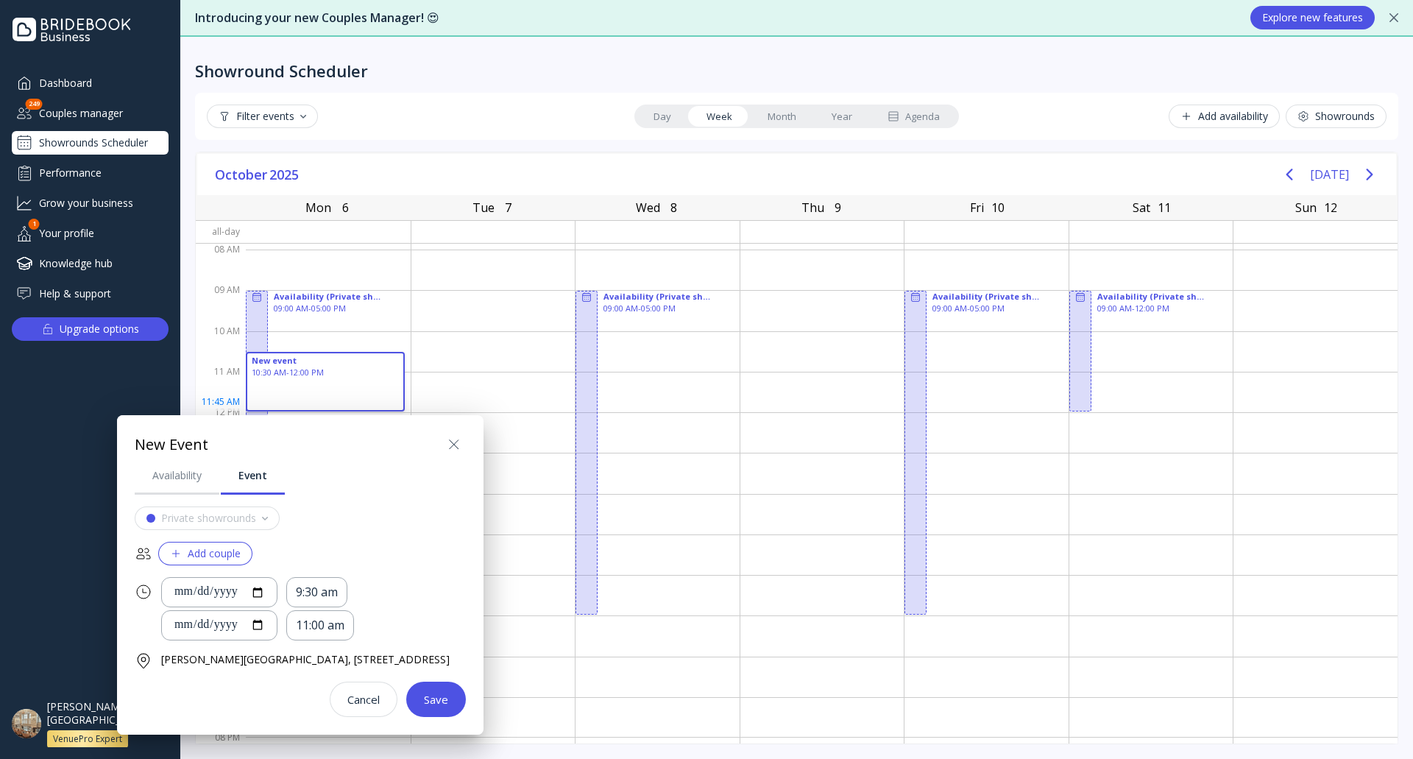
click at [237, 558] on div "Add couple" at bounding box center [205, 553] width 71 height 12
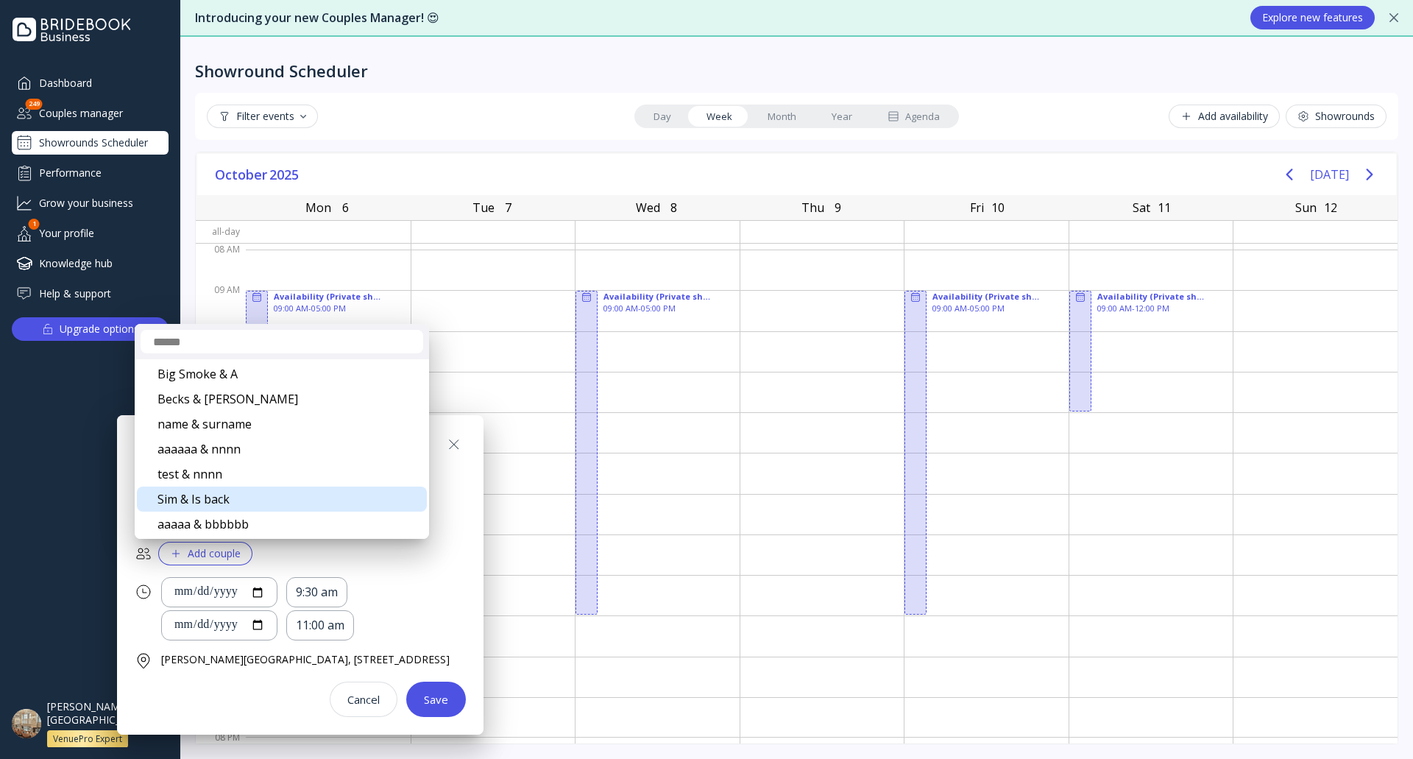
click at [234, 500] on div "Sim & Is back" at bounding box center [282, 498] width 290 height 25
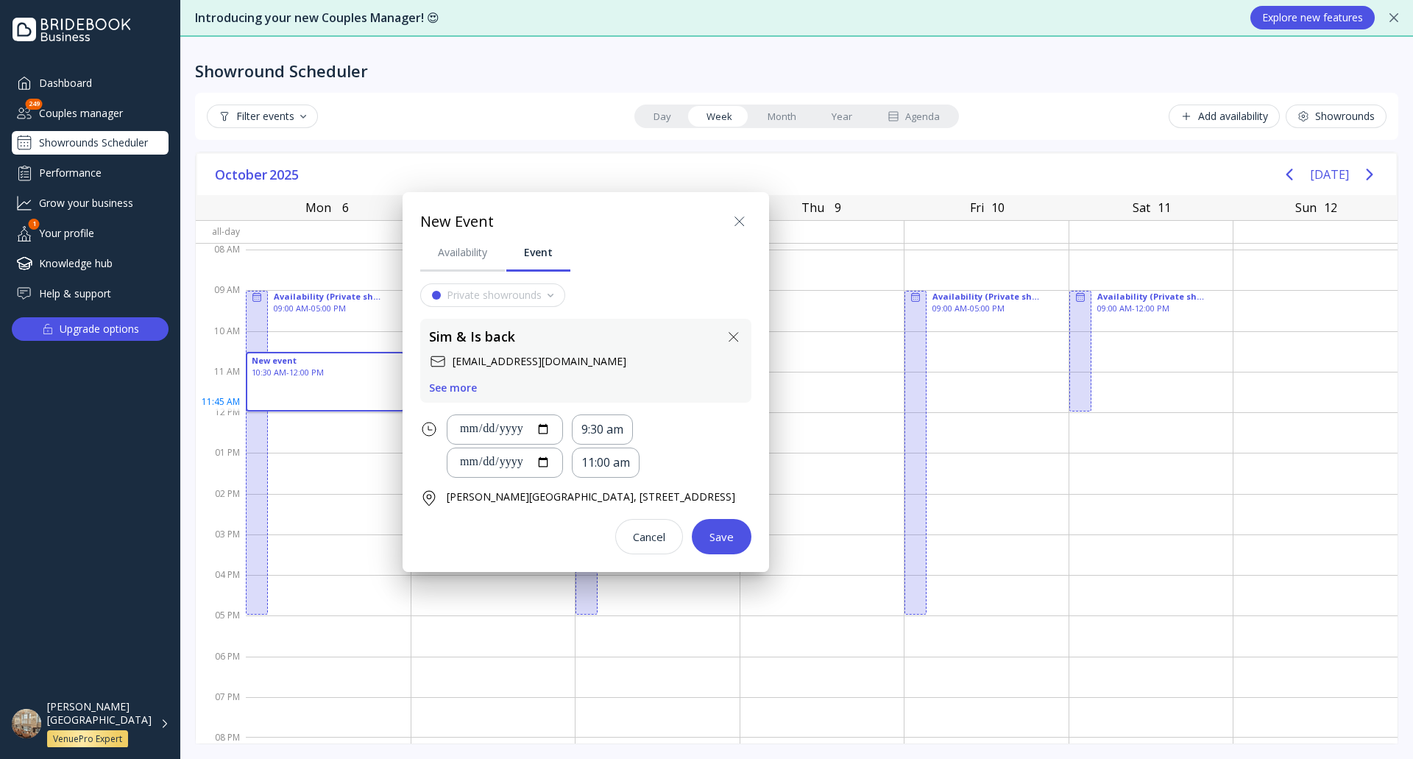
click at [467, 390] on div "See more" at bounding box center [453, 388] width 48 height 12
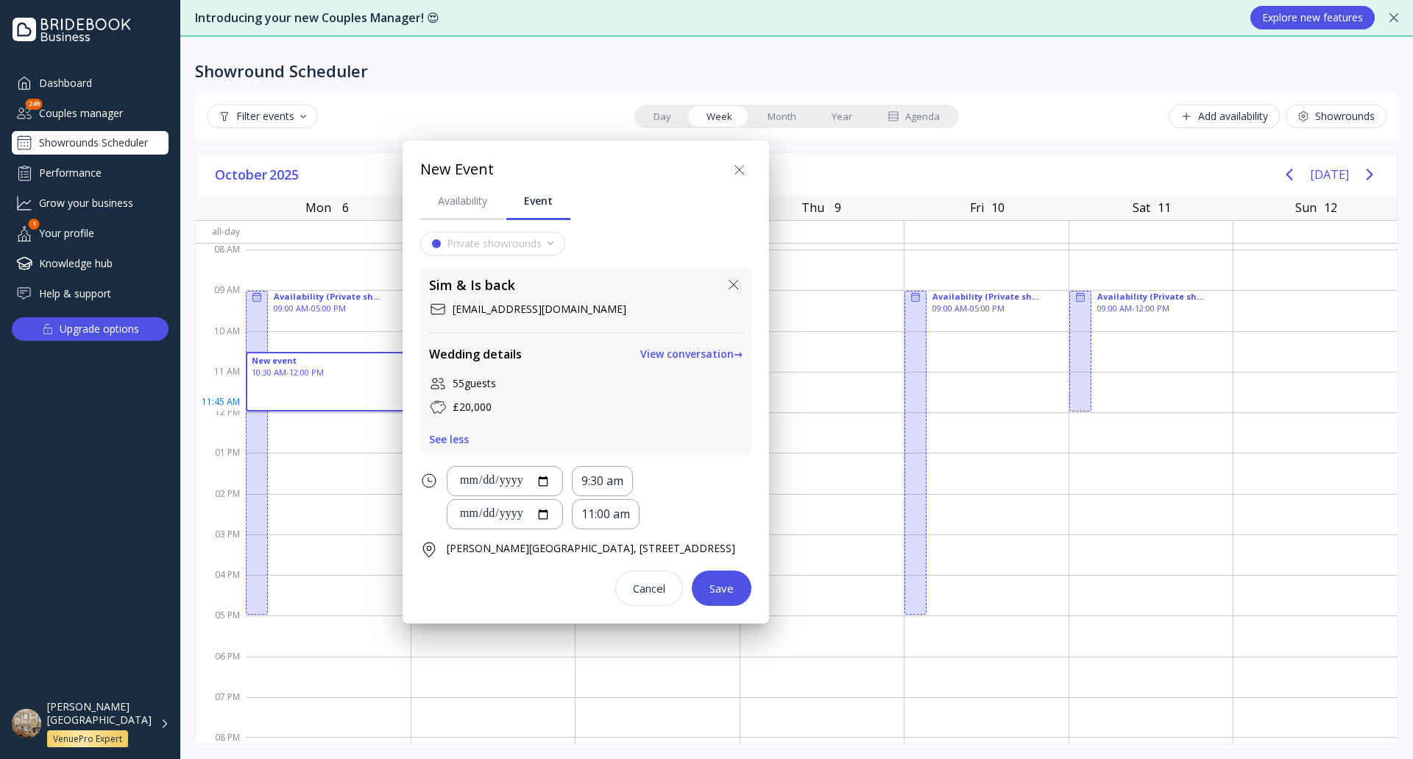
click at [751, 591] on button "Save" at bounding box center [722, 587] width 60 height 35
